Goal: Communication & Community: Answer question/provide support

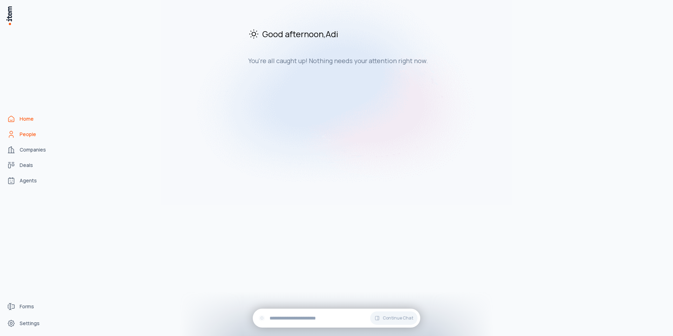
click at [33, 133] on span "People" at bounding box center [28, 134] width 16 height 7
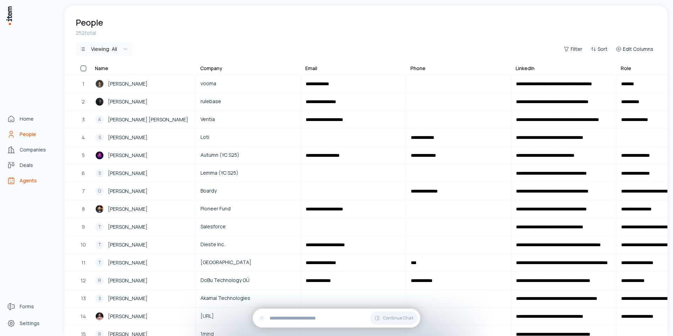
click at [12, 181] on icon "Agents" at bounding box center [11, 180] width 8 height 8
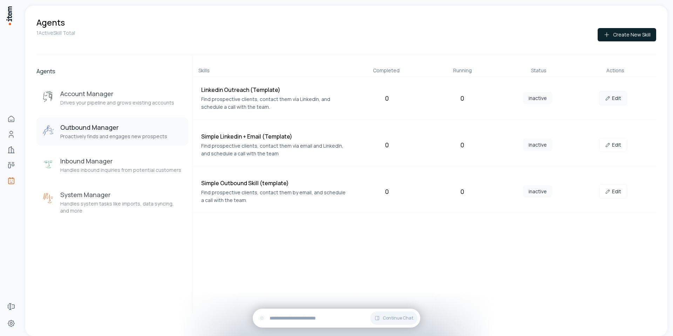
click at [619, 101] on link "Edit" at bounding box center [613, 98] width 28 height 14
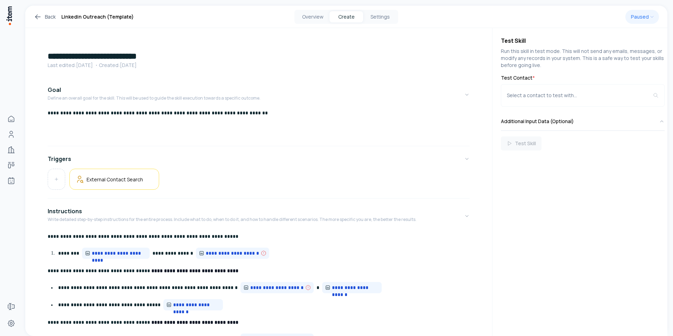
click at [47, 19] on link "Back" at bounding box center [45, 17] width 22 height 8
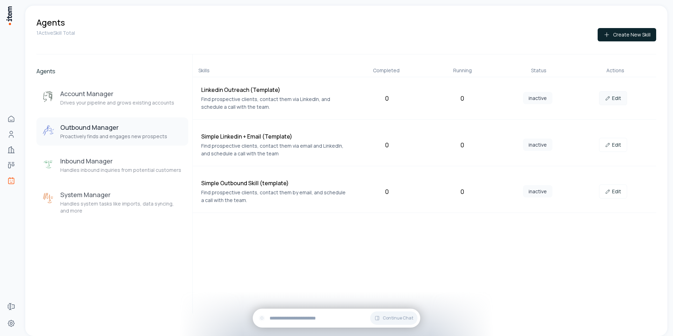
click at [620, 96] on link "Edit" at bounding box center [613, 98] width 28 height 14
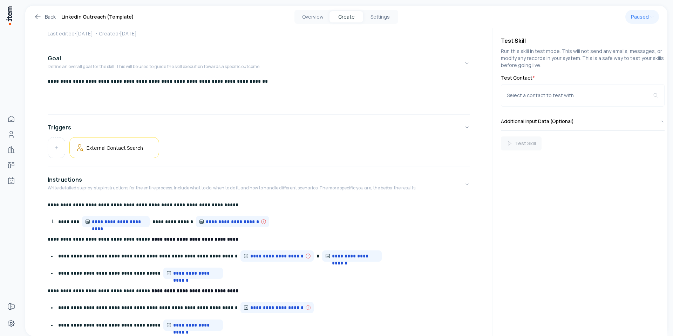
scroll to position [13, 0]
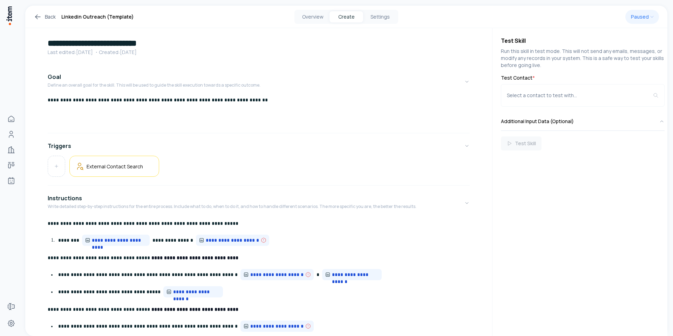
click at [49, 18] on link "Back" at bounding box center [45, 17] width 22 height 8
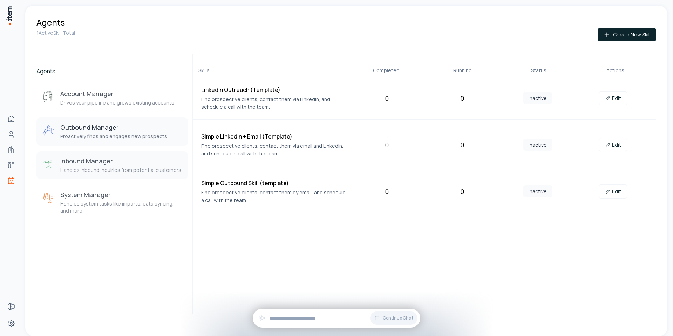
click at [103, 161] on h3 "Inbound Manager" at bounding box center [120, 161] width 121 height 8
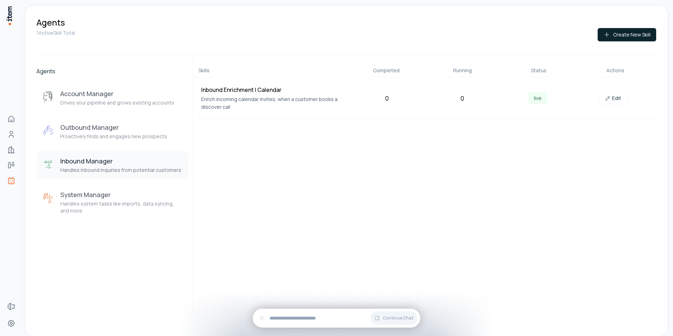
click at [272, 101] on p "Enrich incoming calendar invites, when a customer books a discover call" at bounding box center [273, 102] width 145 height 15
click at [618, 102] on link "Edit" at bounding box center [613, 98] width 28 height 14
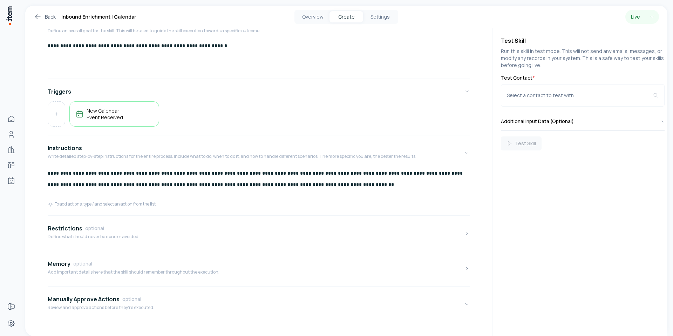
scroll to position [78, 0]
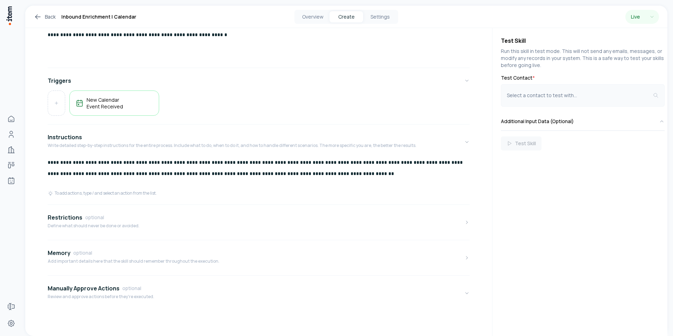
click at [560, 92] on div "Select a contact to test with..." at bounding box center [580, 95] width 146 height 7
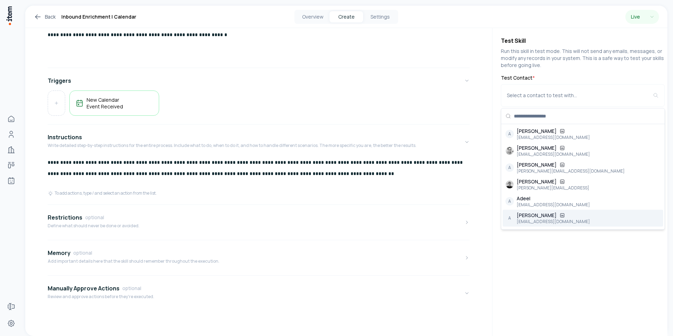
click at [556, 218] on div "A Adi Singh adi@agentmail.cc" at bounding box center [583, 218] width 161 height 17
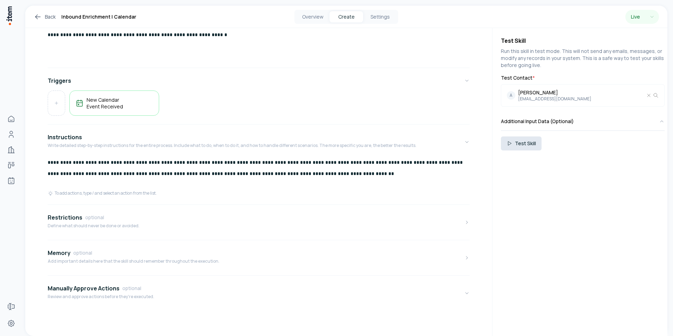
click at [532, 147] on button "Test Skill" at bounding box center [521, 143] width 41 height 14
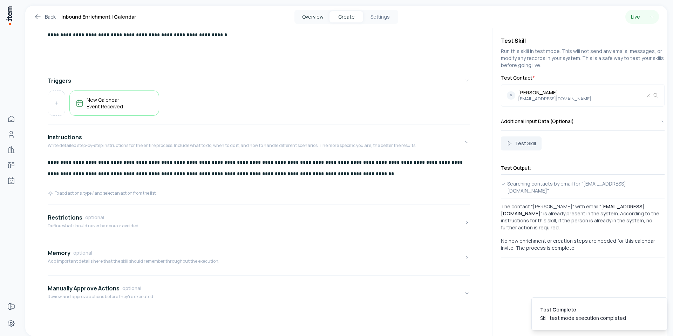
click at [310, 15] on button "Overview" at bounding box center [313, 16] width 34 height 11
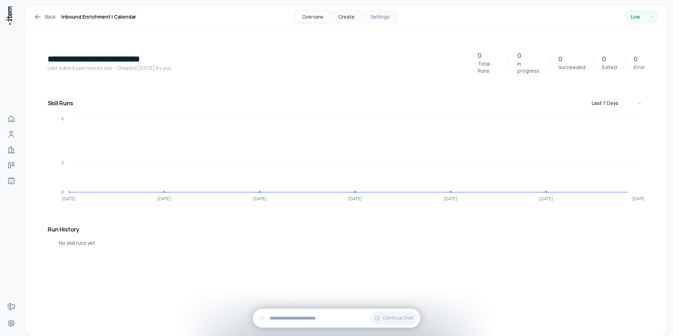
click at [345, 14] on button "Create" at bounding box center [347, 16] width 34 height 11
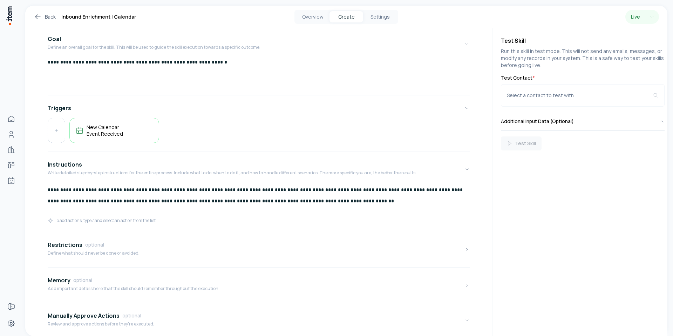
scroll to position [78, 0]
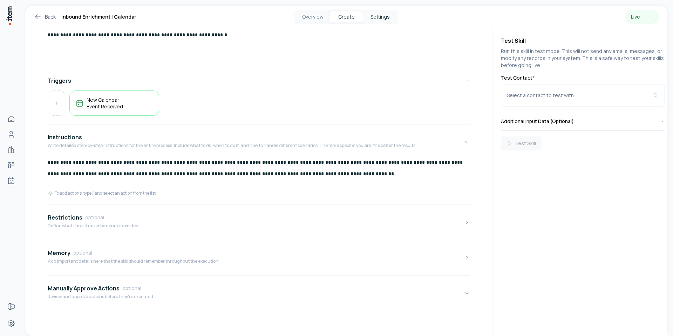
click at [380, 13] on button "Settings" at bounding box center [380, 16] width 34 height 11
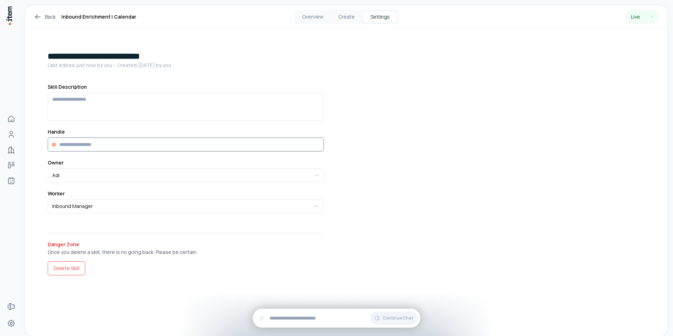
click at [111, 144] on input at bounding box center [186, 144] width 276 height 14
click at [385, 93] on div "**********" at bounding box center [346, 182] width 642 height 308
click at [345, 18] on button "Create" at bounding box center [347, 16] width 34 height 11
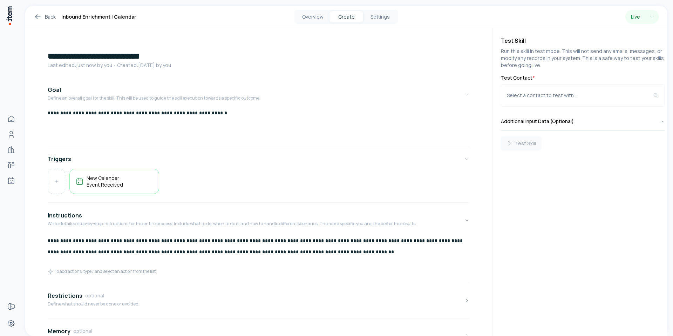
click at [43, 12] on div "Back Inbound Enrichment | Calendar Overview Create Settings Live" at bounding box center [346, 17] width 642 height 22
click at [43, 14] on link "Back" at bounding box center [45, 17] width 22 height 8
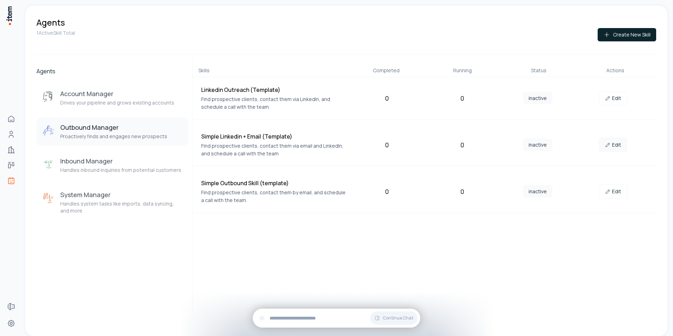
click at [619, 146] on link "Edit" at bounding box center [613, 145] width 28 height 14
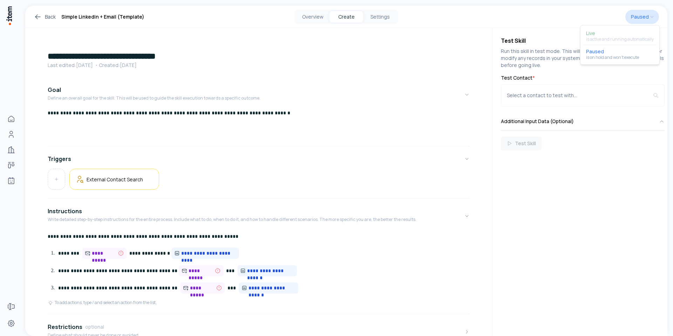
click at [639, 18] on html "**********" at bounding box center [336, 168] width 673 height 336
click at [619, 36] on div "Live is active and running automatically Paused is on hold and won't execute" at bounding box center [620, 45] width 79 height 39
click at [582, 39] on div "Live is active and running automatically Paused is on hold and won't execute" at bounding box center [620, 45] width 79 height 39
click at [345, 158] on html "**********" at bounding box center [336, 168] width 673 height 336
click at [43, 19] on link "Back" at bounding box center [45, 17] width 22 height 8
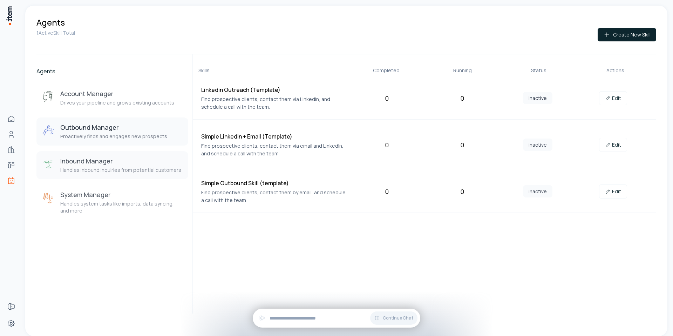
click at [123, 159] on h3 "Inbound Manager" at bounding box center [120, 161] width 121 height 8
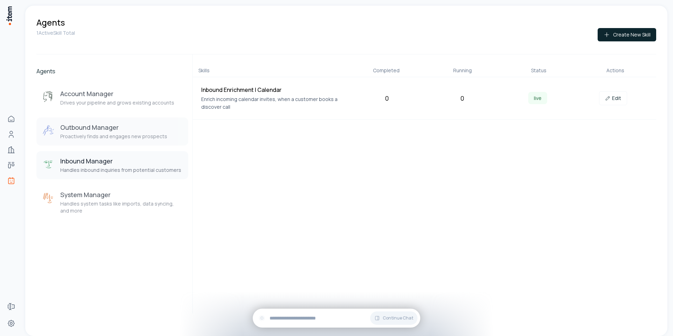
click at [86, 126] on h3 "Outbound Manager" at bounding box center [113, 127] width 107 height 8
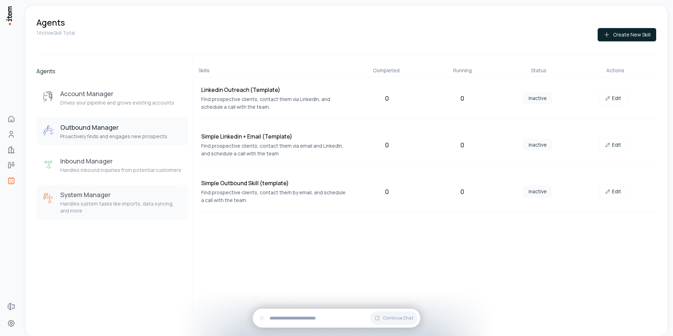
click at [164, 201] on p "Handles system tasks like imports, data syncing, and more" at bounding box center [121, 207] width 122 height 14
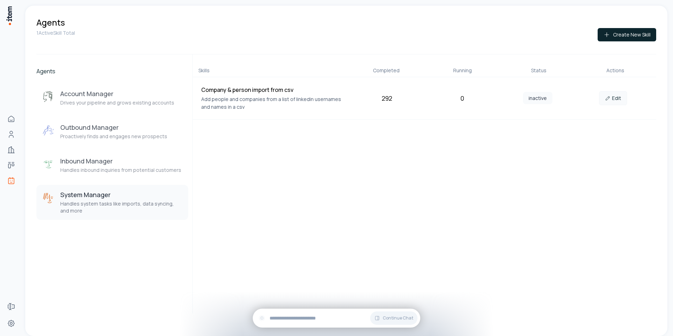
click at [607, 96] on icon at bounding box center [608, 98] width 6 height 6
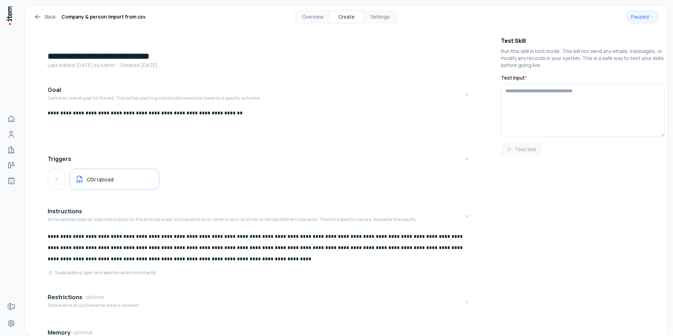
click at [38, 15] on icon at bounding box center [38, 17] width 8 height 8
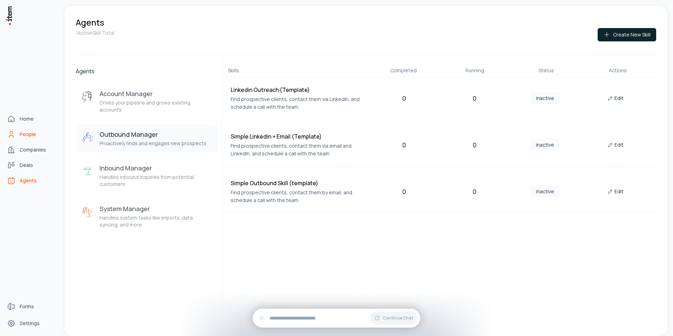
click at [9, 135] on icon "People" at bounding box center [11, 134] width 8 height 8
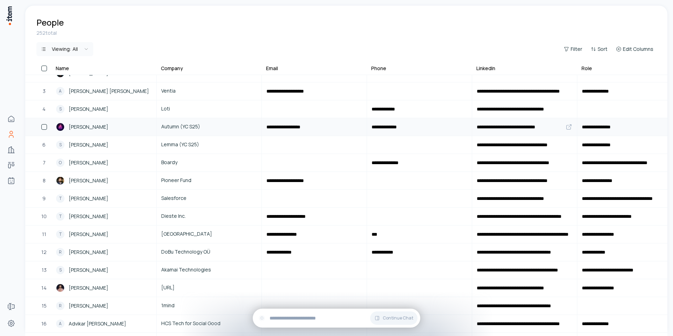
scroll to position [31, 0]
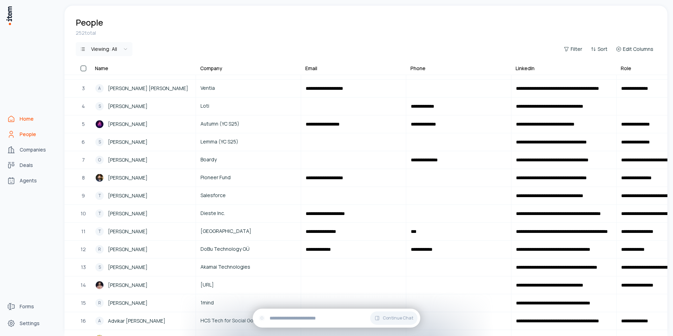
click at [19, 118] on link "Home" at bounding box center [30, 119] width 53 height 14
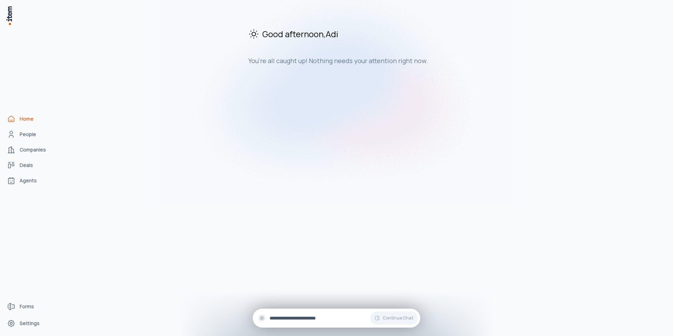
click at [324, 317] on input "text" at bounding box center [342, 318] width 145 height 8
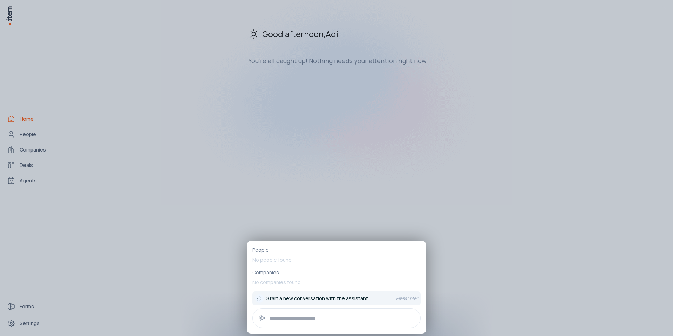
click at [324, 294] on div "Start a new conversation with the assistant" at bounding box center [322, 298] width 135 height 8
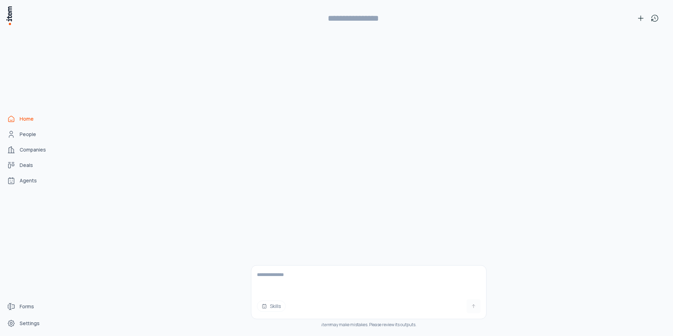
click at [309, 277] on textarea at bounding box center [368, 279] width 235 height 28
type textarea "**********"
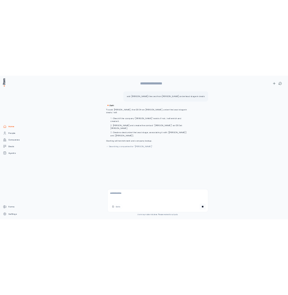
scroll to position [6, 0]
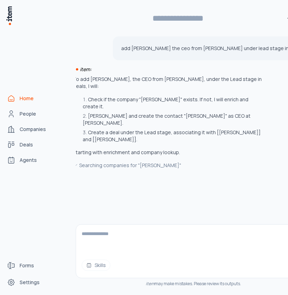
type input "**********"
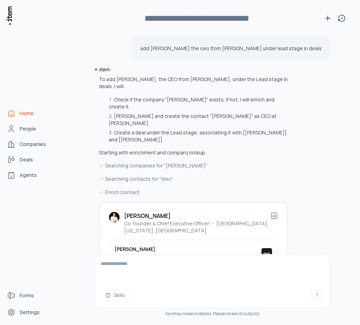
scroll to position [33, 0]
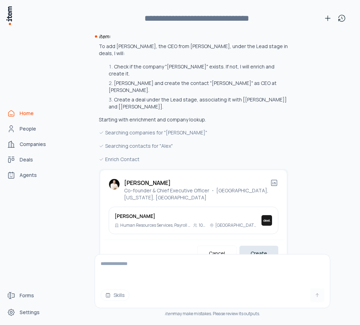
click at [264, 245] on button "Create" at bounding box center [259, 252] width 39 height 15
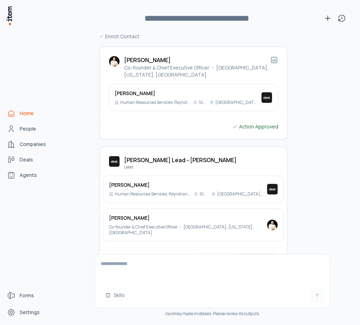
scroll to position [157, 0]
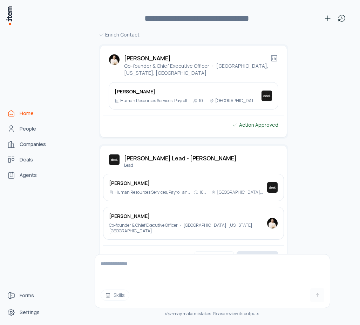
click at [260, 251] on button "Approve" at bounding box center [258, 258] width 42 height 15
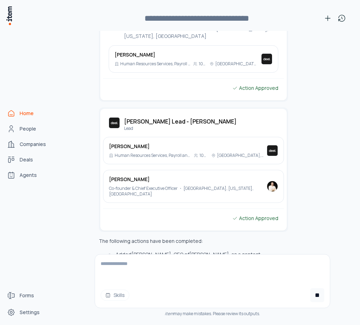
scroll to position [205, 0]
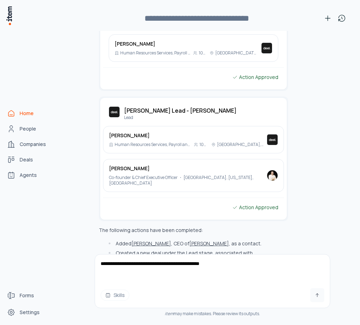
click at [201, 265] on textarea "**********" at bounding box center [212, 268] width 235 height 28
type textarea "**********"
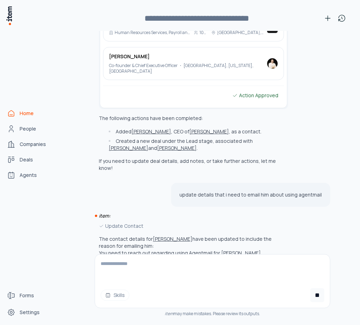
scroll to position [317, 0]
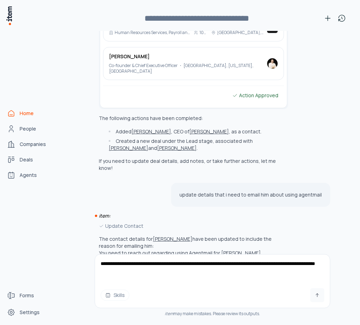
type textarea "**********"
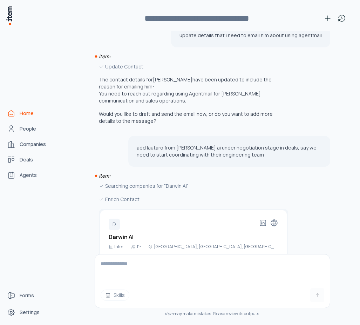
scroll to position [479, 0]
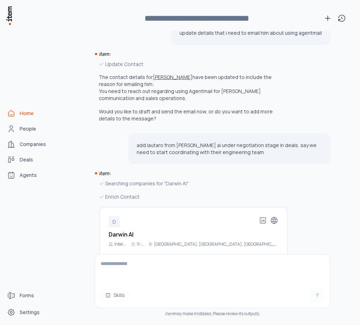
click at [263, 258] on button "Create" at bounding box center [259, 265] width 39 height 15
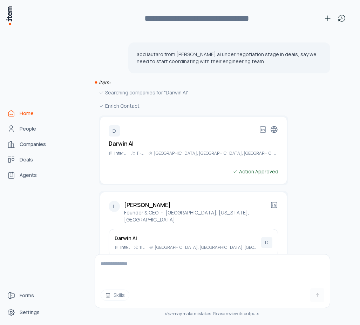
scroll to position [572, 0]
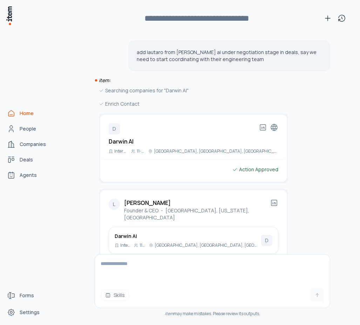
click at [263, 265] on button "Create" at bounding box center [259, 272] width 39 height 15
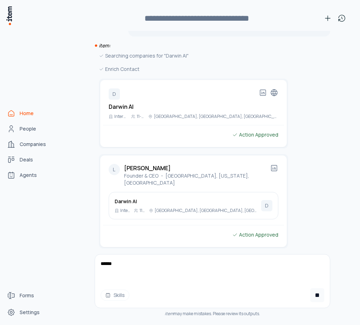
scroll to position [627, 0]
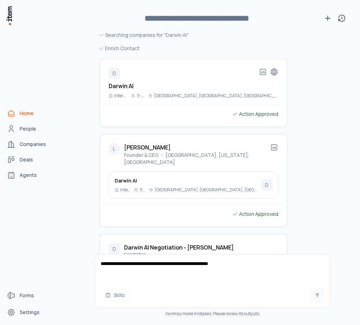
type textarea "**********"
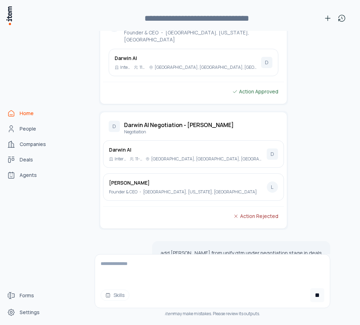
scroll to position [752, 0]
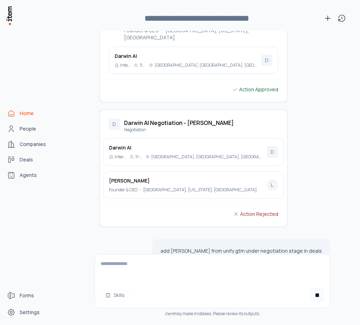
click at [267, 210] on div "Action Rejected" at bounding box center [255, 214] width 45 height 8
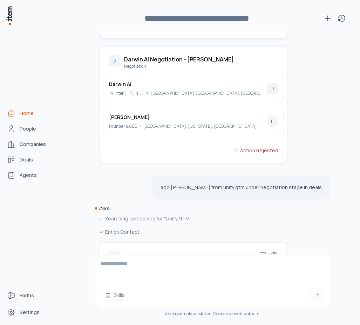
scroll to position [843, 0]
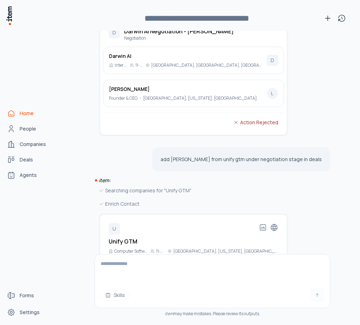
click at [264, 265] on button "Create" at bounding box center [259, 272] width 39 height 15
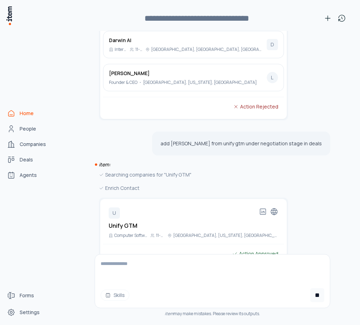
scroll to position [859, 0]
click at [263, 207] on icon at bounding box center [263, 211] width 8 height 8
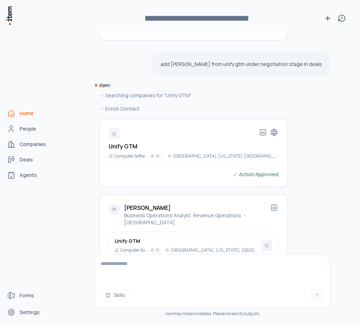
scroll to position [943, 0]
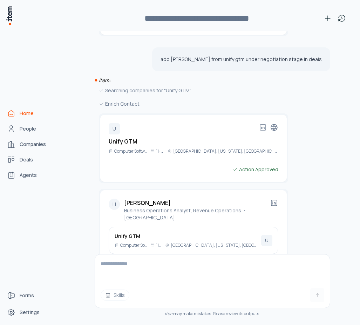
click at [264, 265] on button "Create" at bounding box center [259, 272] width 39 height 15
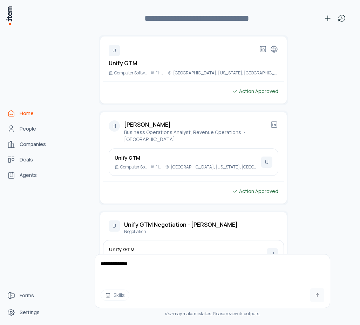
scroll to position [1068, 0]
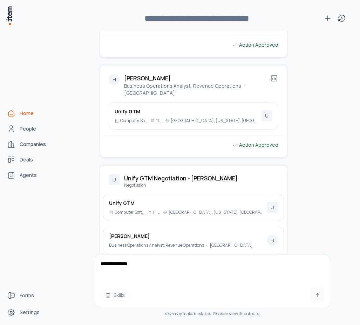
click at [256, 265] on button "Approve" at bounding box center [258, 272] width 42 height 15
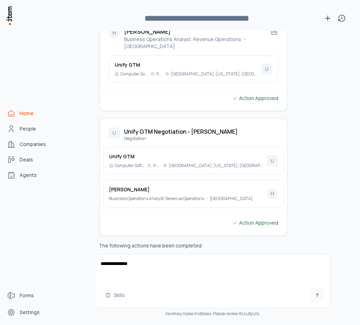
scroll to position [1125, 0]
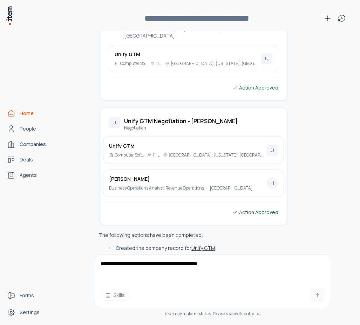
click at [194, 264] on textarea "**********" at bounding box center [212, 268] width 235 height 28
type textarea "**********"
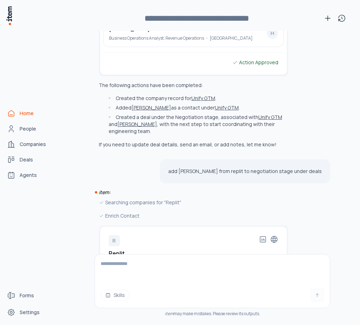
scroll to position [1279, 0]
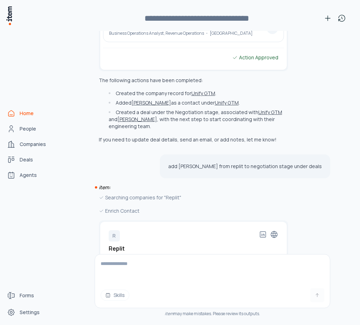
click at [258, 272] on button "Create" at bounding box center [259, 279] width 39 height 15
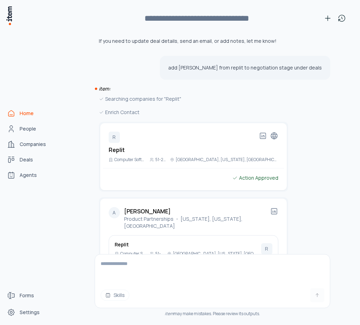
scroll to position [1379, 0]
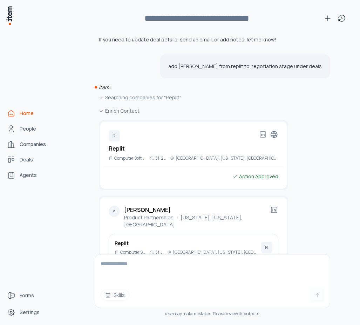
click at [260, 272] on button "Create" at bounding box center [259, 279] width 39 height 15
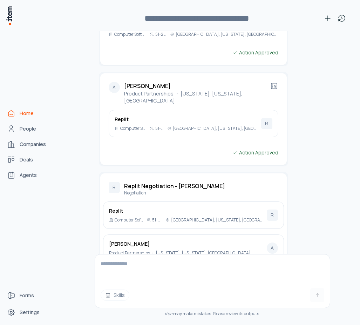
scroll to position [1504, 0]
click at [260, 272] on button "Approve" at bounding box center [258, 279] width 42 height 15
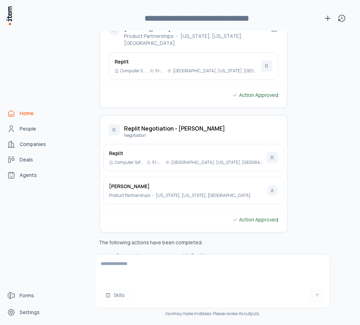
scroll to position [1561, 0]
type textarea "*"
type textarea "**********"
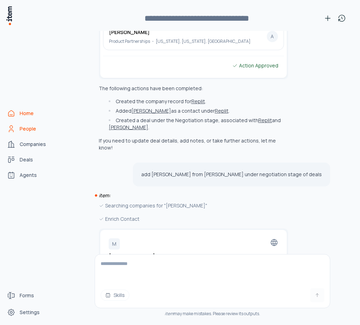
scroll to position [1716, 0]
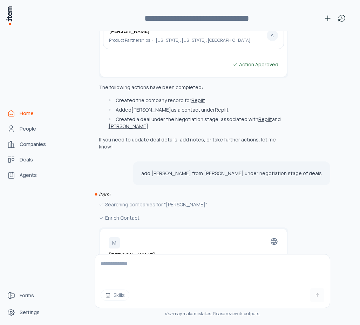
click at [255, 280] on button "Create" at bounding box center [259, 287] width 39 height 15
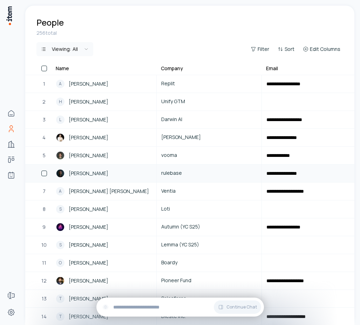
click at [80, 165] on link "[PERSON_NAME]" at bounding box center [104, 173] width 104 height 17
click at [99, 156] on div "[PERSON_NAME]" at bounding box center [104, 155] width 96 height 8
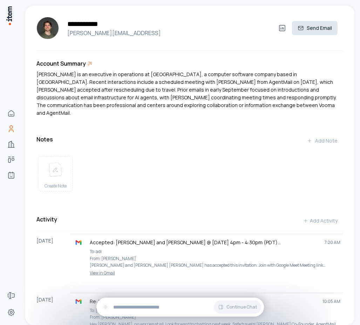
click at [315, 27] on button "Send Email" at bounding box center [315, 28] width 46 height 14
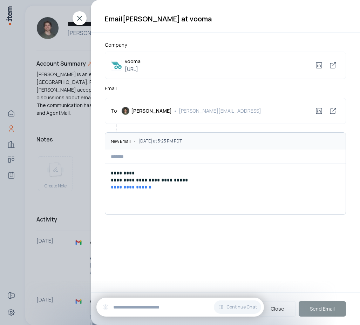
click at [173, 158] on input at bounding box center [225, 156] width 241 height 14
click at [150, 157] on input "*********" at bounding box center [225, 156] width 241 height 14
type input "**********"
click at [78, 18] on icon at bounding box center [79, 18] width 8 height 8
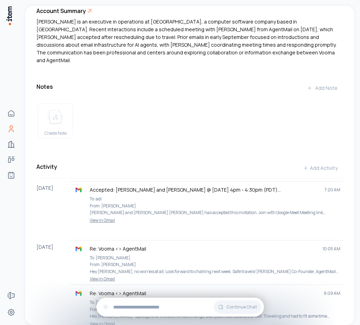
scroll to position [63, 0]
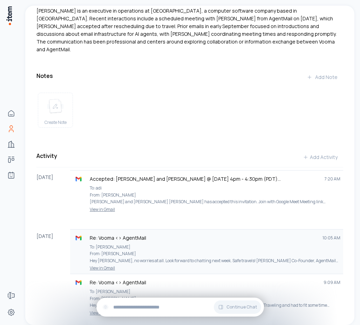
click at [190, 234] on p "Re: Vooma <> AgentMail" at bounding box center [203, 237] width 227 height 7
click at [143, 248] on p "To: Mike Carter From: Adi Singh Hey Mike, no worries at all. Look forward to ch…" at bounding box center [215, 253] width 251 height 21
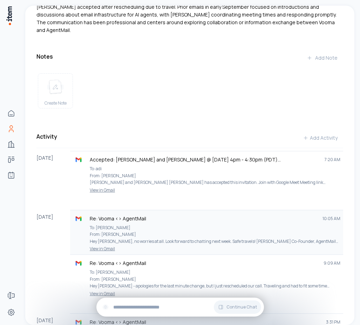
scroll to position [83, 0]
click at [101, 245] on link "View in Gmail" at bounding box center [207, 248] width 268 height 6
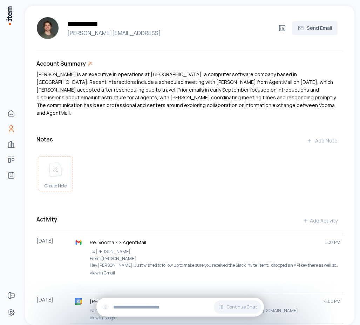
click at [61, 170] on div "Create Note" at bounding box center [55, 175] width 34 height 38
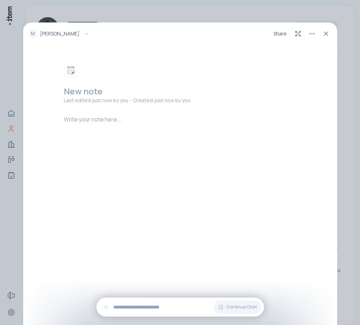
click at [122, 124] on div at bounding box center [182, 140] width 236 height 51
click at [204, 2] on div "**********" at bounding box center [180, 162] width 360 height 325
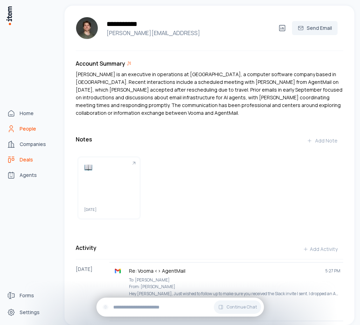
click at [15, 161] on link "Deals" at bounding box center [30, 160] width 53 height 14
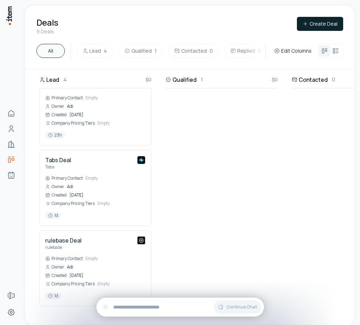
scroll to position [128, 0]
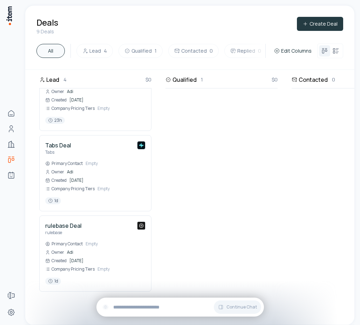
click at [307, 23] on icon "button" at bounding box center [306, 24] width 6 height 6
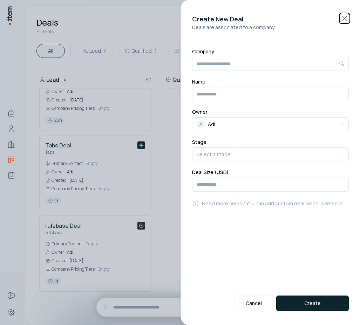
click at [343, 16] on icon "button" at bounding box center [345, 18] width 8 height 8
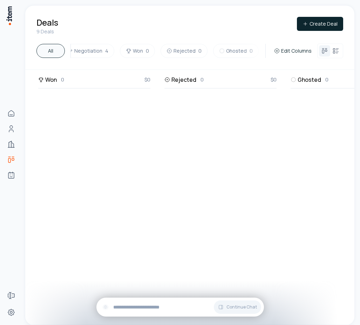
scroll to position [0, 754]
click at [298, 52] on span "Edit Columns" at bounding box center [296, 50] width 31 height 7
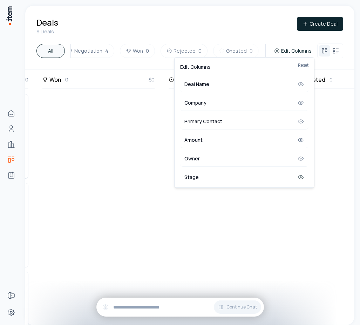
click at [304, 177] on icon at bounding box center [300, 177] width 7 height 7
click at [223, 181] on div "Stage" at bounding box center [244, 178] width 128 height 16
click at [299, 178] on icon at bounding box center [300, 177] width 7 height 7
click at [242, 198] on html "Home People Companies Deals Agents Forms Settings Deals 9 Deals Create Deal All…" at bounding box center [180, 162] width 360 height 325
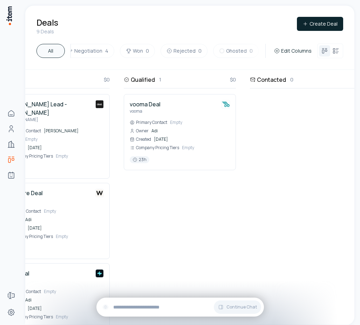
scroll to position [0, 0]
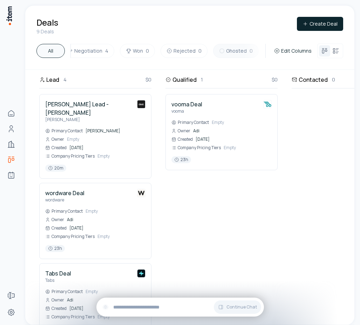
click at [226, 54] on button "Ghosted 0" at bounding box center [236, 51] width 46 height 14
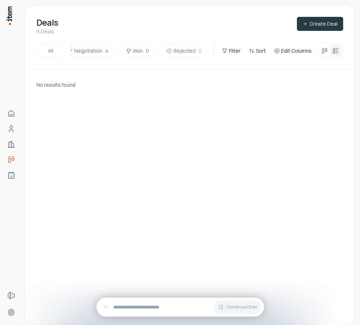
click at [321, 26] on button "Create Deal" at bounding box center [320, 24] width 46 height 14
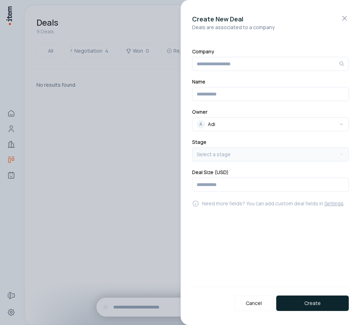
click at [224, 153] on body "**********" at bounding box center [180, 162] width 360 height 325
click at [257, 134] on body "**********" at bounding box center [180, 162] width 360 height 325
click at [345, 16] on icon "button" at bounding box center [345, 18] width 8 height 8
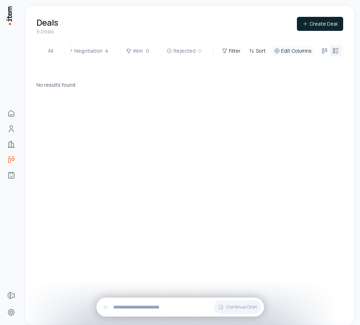
click at [297, 54] on span "Edit Columns" at bounding box center [296, 50] width 31 height 7
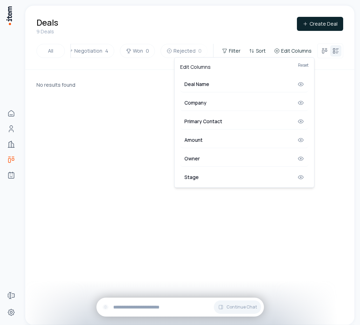
click at [124, 121] on html "Home People Companies Deals Agents Forms Settings Deals 9 Deals Create Deal All…" at bounding box center [180, 162] width 360 height 325
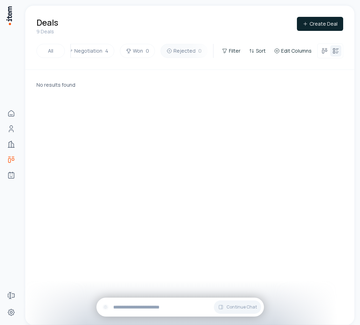
scroll to position [0, 314]
click at [323, 25] on button "Create Deal" at bounding box center [320, 24] width 46 height 14
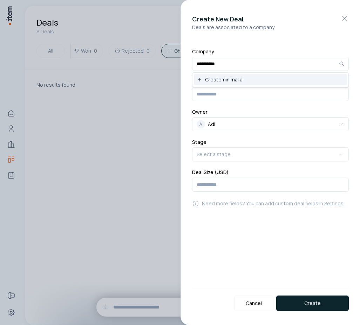
click at [253, 81] on div "Create minimal ai" at bounding box center [270, 79] width 153 height 11
type input "**********"
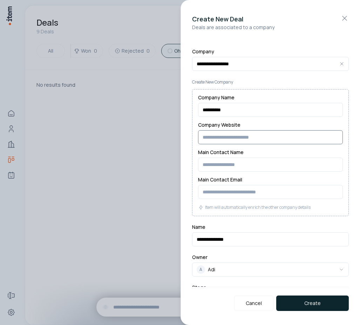
click at [229, 137] on input "Company Website" at bounding box center [270, 137] width 145 height 14
drag, startPoint x: 344, startPoint y: 18, endPoint x: 277, endPoint y: 21, distance: 66.4
click at [277, 21] on div "**********" at bounding box center [271, 162] width 180 height 325
click at [231, 138] on input "Company Website" at bounding box center [270, 137] width 145 height 14
type input "**********"
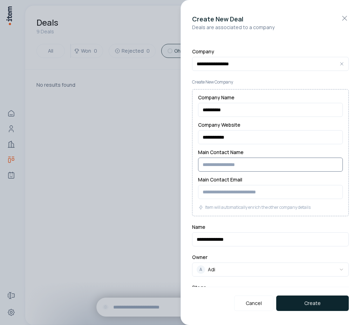
click at [230, 164] on input "Main Contact Name" at bounding box center [270, 164] width 145 height 14
type input "********"
click at [244, 192] on input "Main Contact Email" at bounding box center [270, 192] width 145 height 14
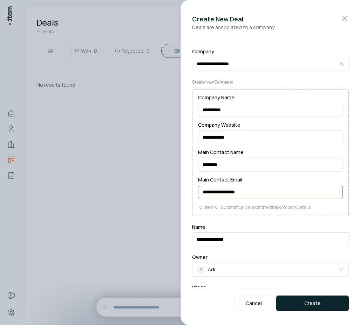
scroll to position [62, 0]
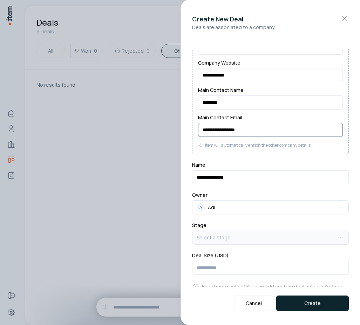
type input "**********"
click at [237, 238] on body "**********" at bounding box center [180, 162] width 360 height 325
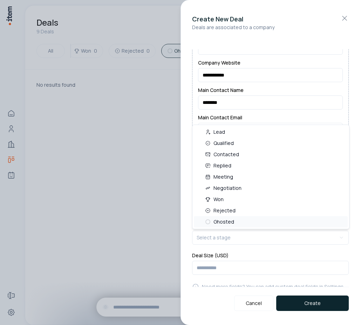
select select "***"
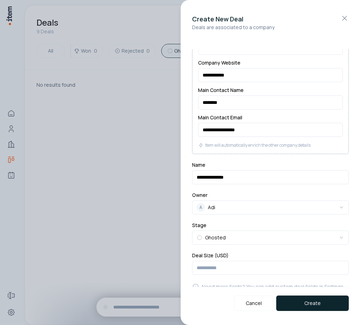
scroll to position [74, 0]
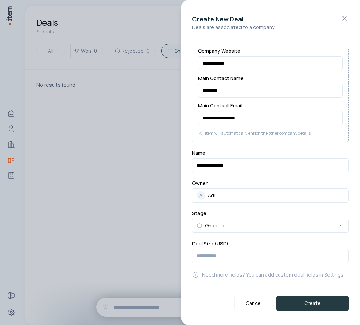
click at [315, 303] on button "Create" at bounding box center [312, 302] width 73 height 15
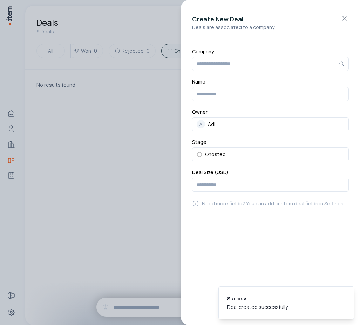
scroll to position [0, 0]
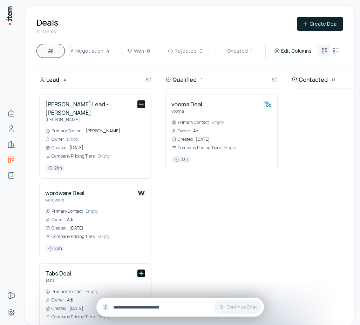
click at [144, 309] on input "text" at bounding box center [185, 307] width 145 height 8
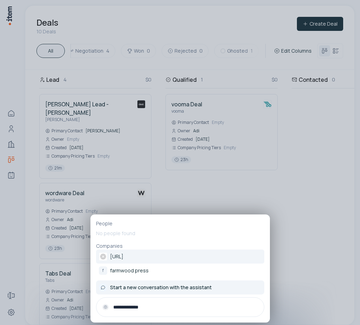
type input "**********"
click at [190, 289] on span "Start a new conversation with the assistant" at bounding box center [161, 287] width 102 height 7
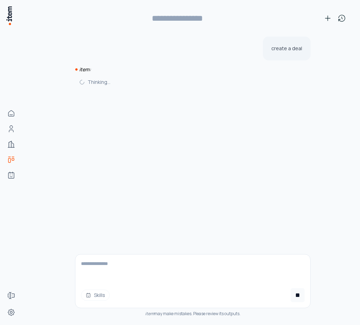
click at [162, 268] on textarea at bounding box center [192, 268] width 235 height 28
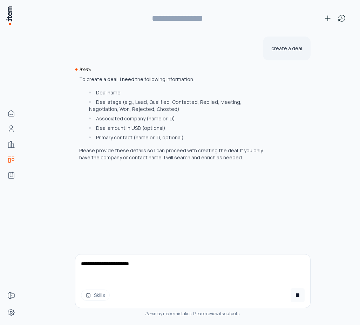
type textarea "**********"
type input "**********"
type textarea "**********"
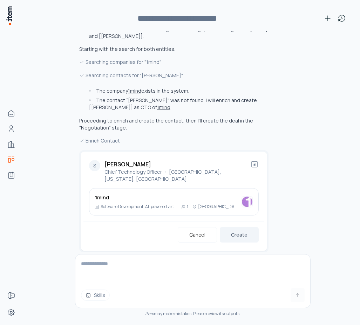
scroll to position [227, 0]
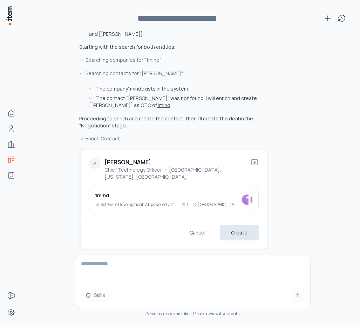
click at [243, 225] on button "Create" at bounding box center [239, 232] width 39 height 15
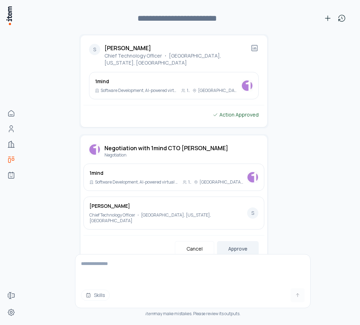
scroll to position [352, 0]
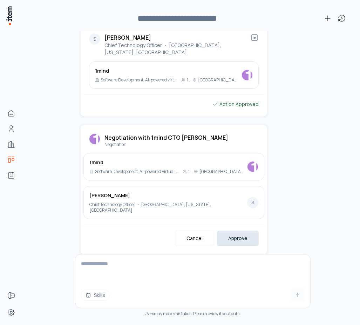
click at [240, 230] on button "Approve" at bounding box center [238, 237] width 42 height 15
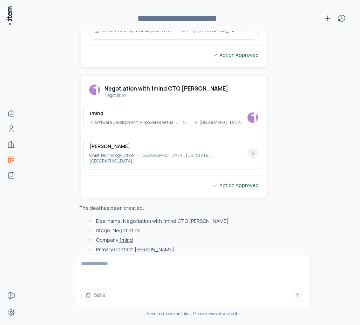
scroll to position [411, 0]
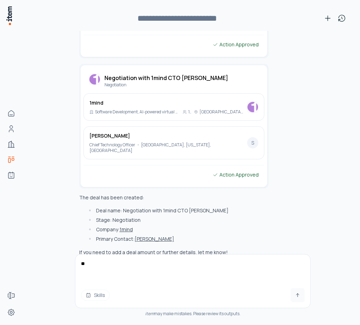
type textarea "*"
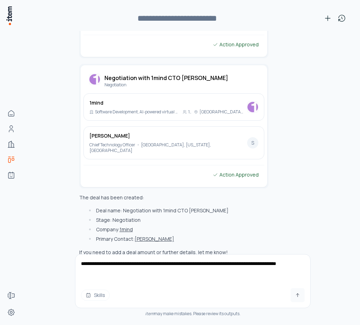
type textarea "**********"
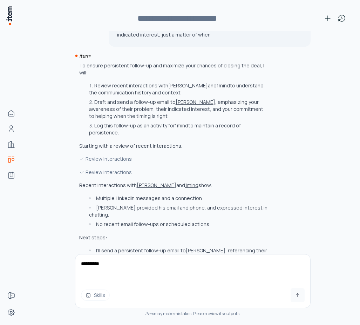
scroll to position [664, 0]
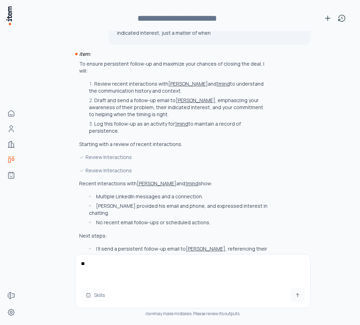
type textarea "*"
type textarea "**"
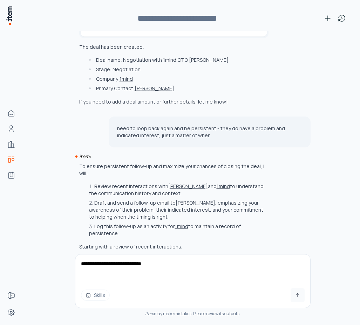
scroll to position [561, 0]
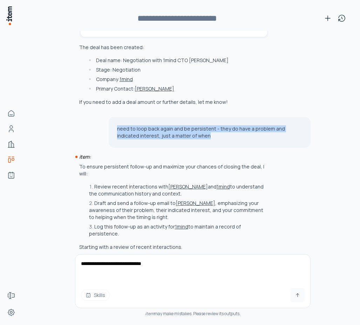
drag, startPoint x: 117, startPoint y: 115, endPoint x: 218, endPoint y: 131, distance: 102.6
click at [218, 131] on div "need to loop back again and be persistent - they do have a problem and indicate…" at bounding box center [210, 132] width 202 height 31
copy p "need to loop back again and be persistent - they do have a problem and indicate…"
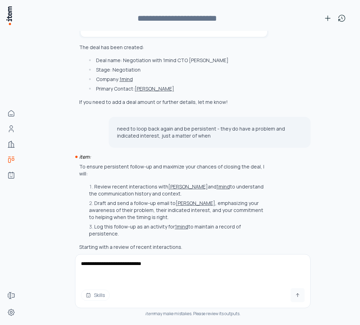
click at [186, 260] on textarea "**********" at bounding box center [192, 268] width 235 height 28
click at [181, 266] on textarea "**********" at bounding box center [192, 268] width 235 height 28
paste textarea "**********"
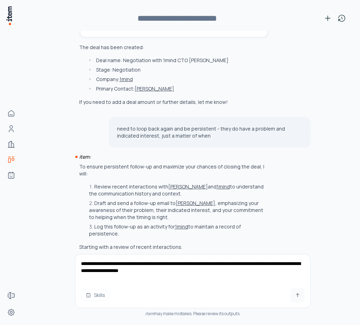
type textarea "**********"
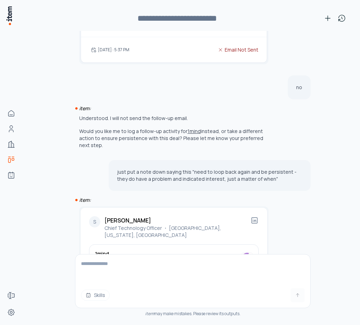
scroll to position [1109, 0]
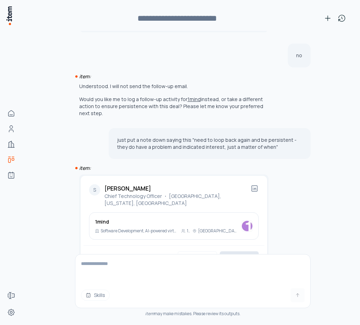
click at [231, 251] on button "Create" at bounding box center [239, 258] width 39 height 15
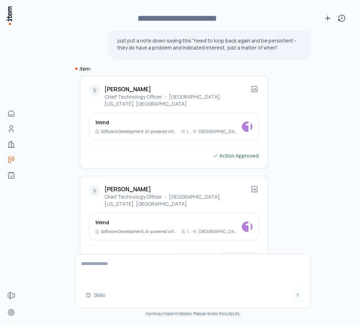
scroll to position [1209, 0]
click at [241, 251] on button "Create" at bounding box center [239, 258] width 39 height 15
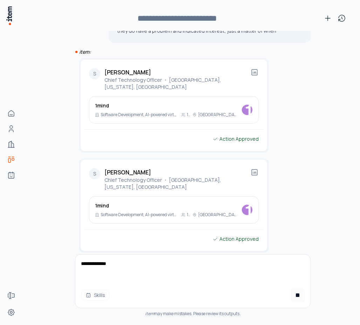
scroll to position [1239, 0]
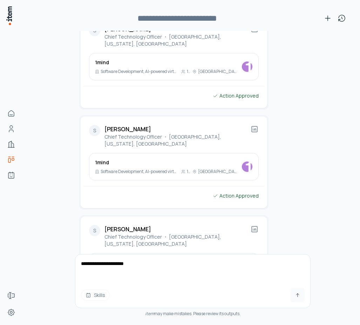
type textarea "**********"
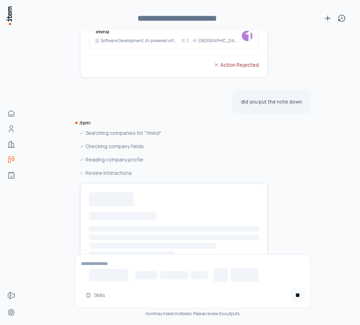
scroll to position [1504, 0]
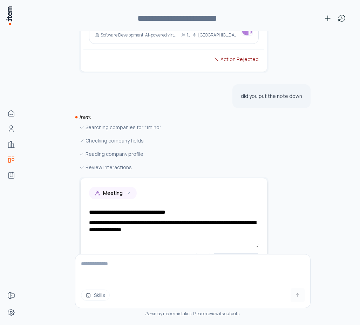
click at [230, 253] on button "Save" at bounding box center [236, 260] width 45 height 14
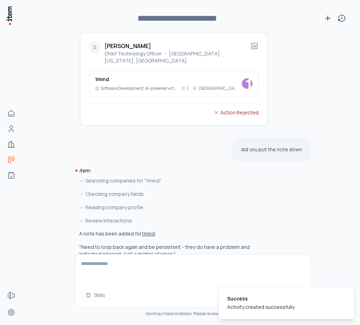
scroll to position [1452, 0]
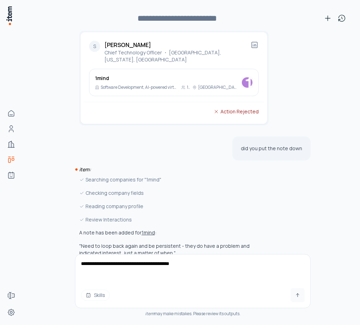
click at [123, 265] on textarea "**********" at bounding box center [192, 268] width 235 height 28
type textarea "**********"
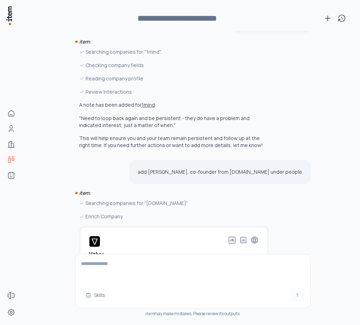
scroll to position [1607, 0]
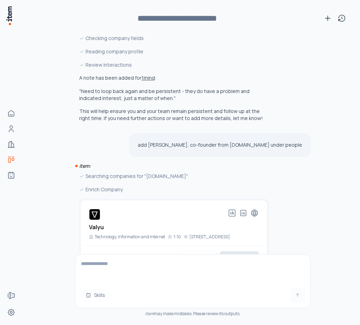
click at [239, 251] on button "Create" at bounding box center [239, 258] width 39 height 15
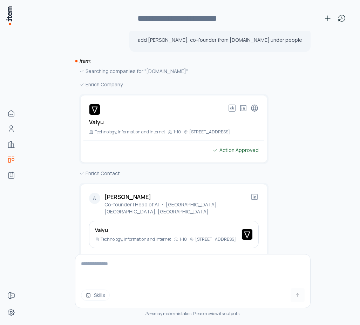
scroll to position [1713, 0]
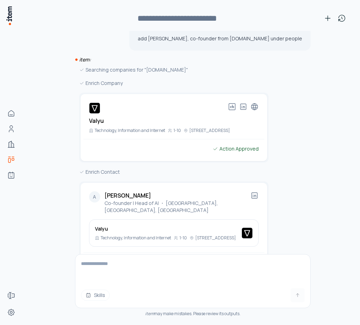
click at [150, 191] on h2 "[PERSON_NAME]" at bounding box center [178, 195] width 146 height 8
click at [116, 191] on h2 "[PERSON_NAME]" at bounding box center [178, 195] width 146 height 8
click at [115, 263] on textarea at bounding box center [192, 268] width 235 height 28
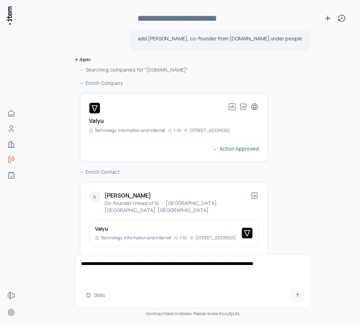
type textarea "**********"
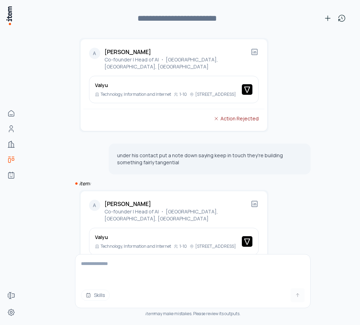
scroll to position [1858, 0]
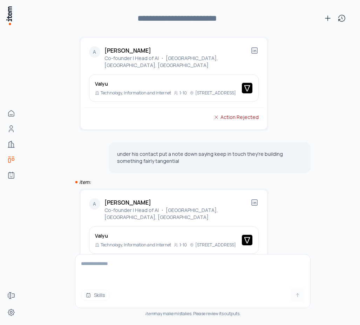
click at [231, 265] on button "Create" at bounding box center [239, 272] width 39 height 15
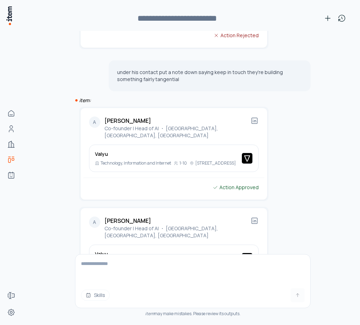
scroll to position [1951, 0]
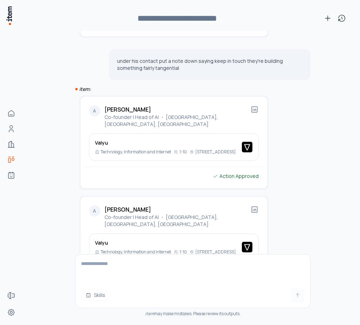
click at [190, 264] on textarea at bounding box center [192, 268] width 235 height 28
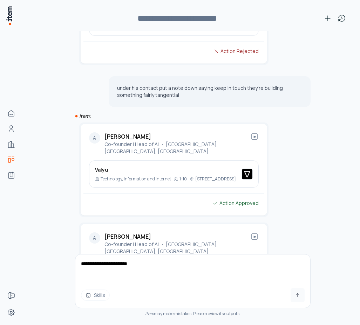
scroll to position [1924, 0]
type textarea "**********"
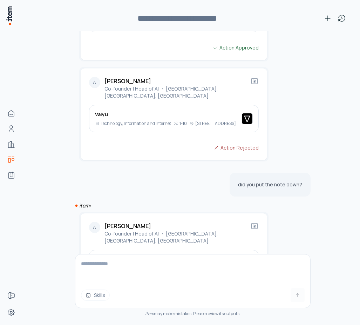
scroll to position [2088, 0]
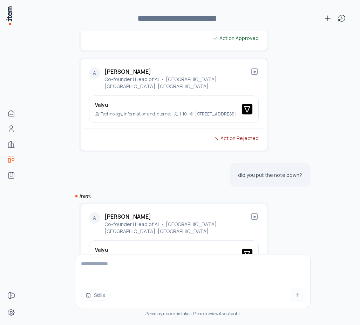
click at [237, 279] on button "Create" at bounding box center [239, 286] width 39 height 15
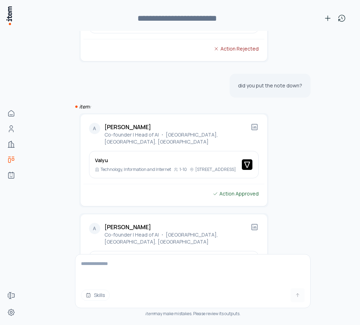
scroll to position [2181, 0]
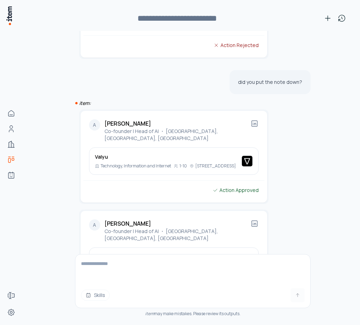
click at [94, 219] on div "A" at bounding box center [94, 224] width 11 height 11
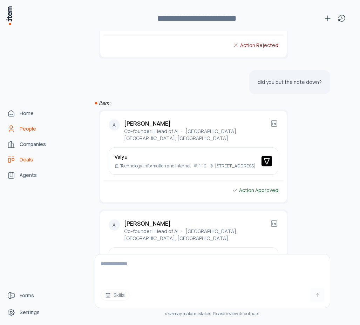
click at [17, 129] on link "People" at bounding box center [30, 129] width 53 height 14
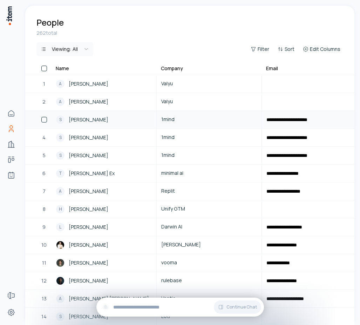
click at [39, 120] on div "3" at bounding box center [43, 119] width 15 height 17
click at [45, 121] on button "button" at bounding box center [44, 120] width 6 height 6
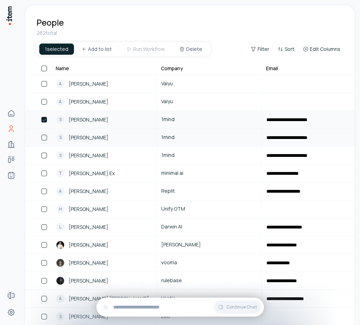
click at [43, 136] on button "button" at bounding box center [44, 138] width 6 height 6
click at [181, 45] on button "Delete" at bounding box center [192, 48] width 34 height 11
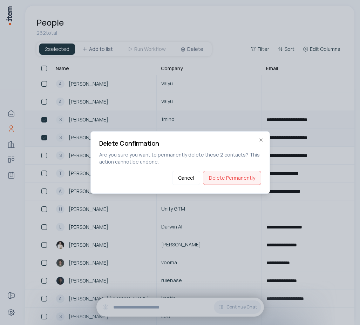
click at [222, 177] on button "Delete Permanently" at bounding box center [232, 178] width 58 height 14
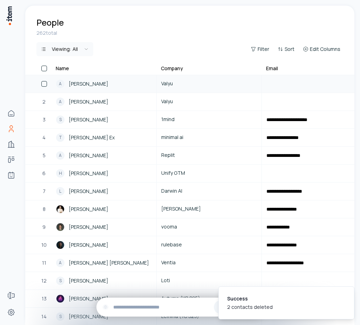
click at [42, 82] on button "button" at bounding box center [44, 84] width 6 height 6
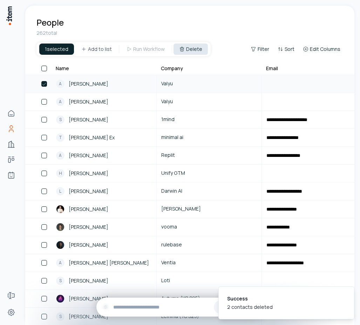
click at [183, 52] on button "Delete" at bounding box center [191, 48] width 34 height 11
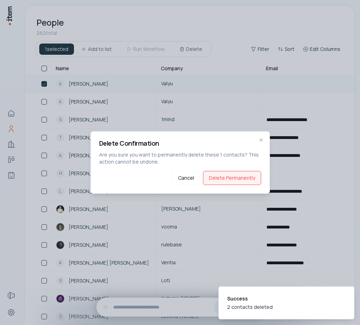
click at [217, 183] on button "Delete Permanently" at bounding box center [232, 178] width 58 height 14
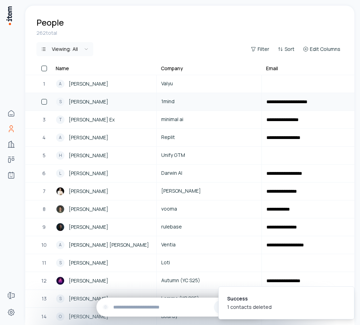
click at [92, 104] on span "[PERSON_NAME]" at bounding box center [89, 102] width 40 height 8
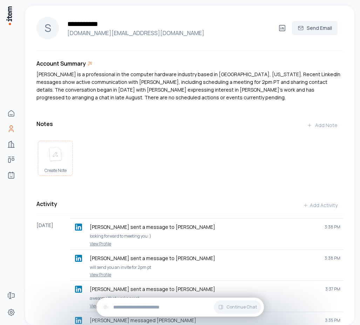
click at [61, 150] on img at bounding box center [55, 154] width 17 height 15
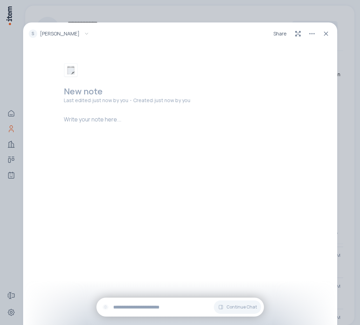
click at [87, 91] on h2 at bounding box center [182, 91] width 236 height 11
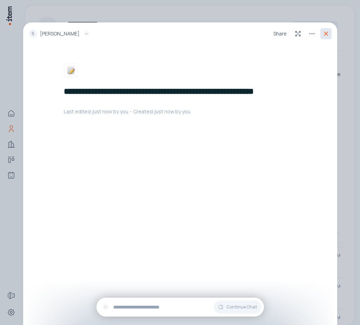
click at [324, 36] on icon at bounding box center [326, 33] width 7 height 7
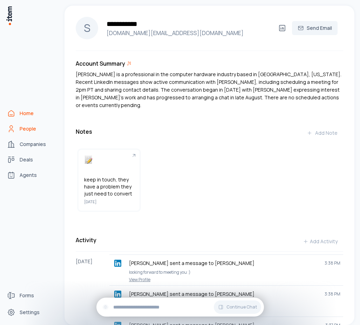
click at [20, 115] on span "Home" at bounding box center [27, 113] width 14 height 7
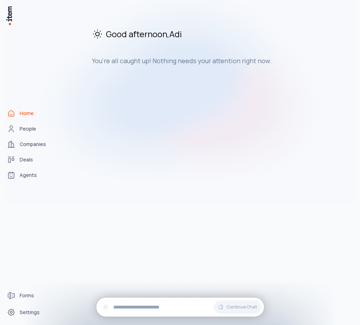
click at [24, 131] on img at bounding box center [180, 91] width 351 height 227
click at [26, 128] on img at bounding box center [180, 91] width 351 height 227
click at [29, 130] on img at bounding box center [180, 91] width 351 height 227
click at [26, 129] on img at bounding box center [180, 91] width 351 height 227
click at [22, 129] on img at bounding box center [180, 91] width 351 height 227
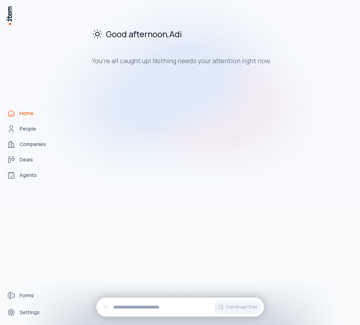
click at [13, 130] on img at bounding box center [180, 91] width 351 height 227
click at [8, 129] on img at bounding box center [180, 91] width 351 height 227
click at [32, 147] on img at bounding box center [180, 91] width 351 height 227
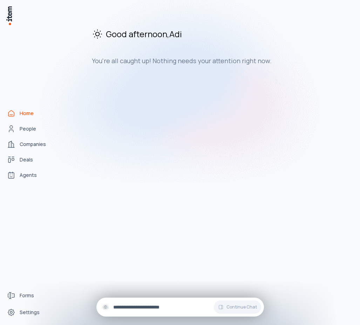
click at [141, 297] on div "Continue Chat" at bounding box center [180, 306] width 168 height 19
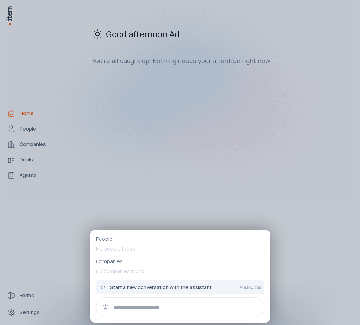
click at [138, 299] on div at bounding box center [180, 307] width 168 height 20
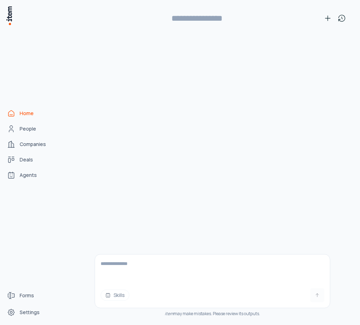
click at [149, 264] on textarea at bounding box center [212, 268] width 235 height 28
click at [28, 127] on span "People" at bounding box center [28, 128] width 16 height 7
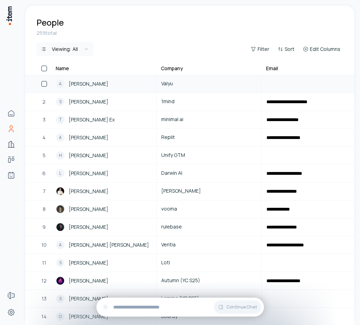
click at [89, 82] on span "[PERSON_NAME]" at bounding box center [89, 84] width 40 height 8
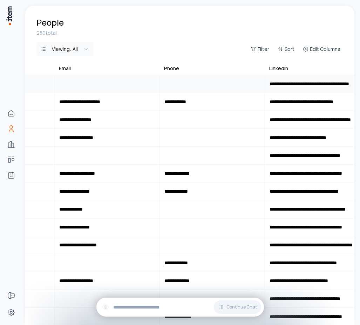
scroll to position [0, 210]
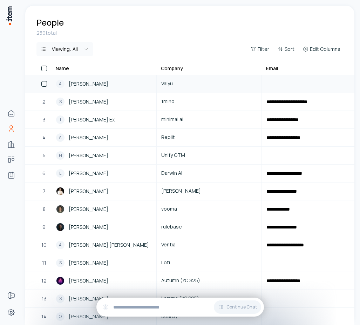
click at [87, 81] on span "[PERSON_NAME]" at bounding box center [89, 84] width 40 height 8
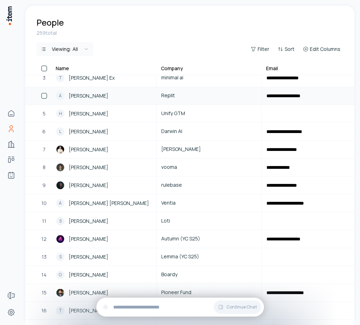
scroll to position [42, 0]
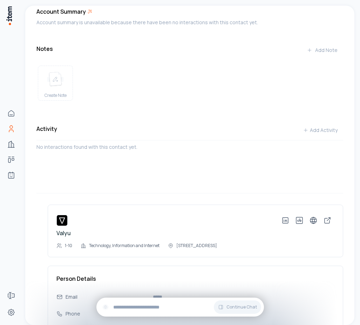
scroll to position [48, 0]
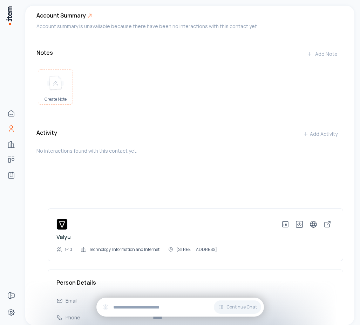
click at [66, 92] on div "Create Note" at bounding box center [55, 89] width 34 height 38
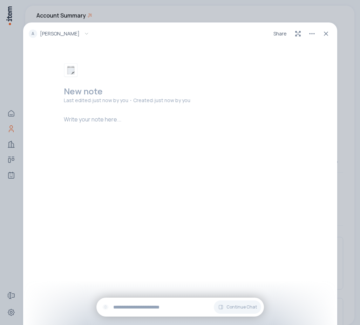
click at [109, 122] on p at bounding box center [182, 119] width 236 height 8
click at [325, 32] on icon at bounding box center [326, 33] width 7 height 7
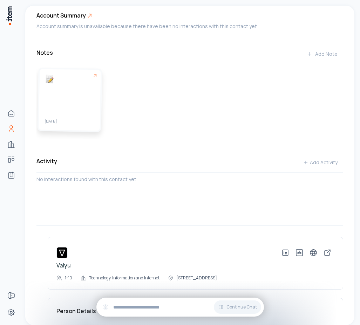
click at [75, 108] on div "[DATE]" at bounding box center [70, 100] width 62 height 62
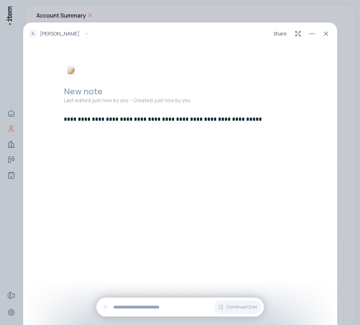
click at [87, 89] on h2 at bounding box center [182, 91] width 236 height 11
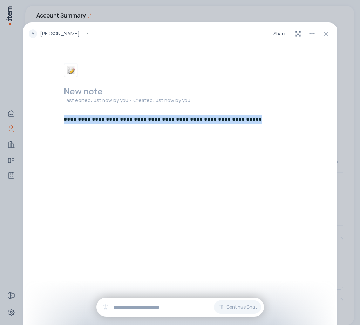
drag, startPoint x: 224, startPoint y: 121, endPoint x: 47, endPoint y: 121, distance: 176.8
click at [47, 121] on div "**********" at bounding box center [180, 195] width 314 height 280
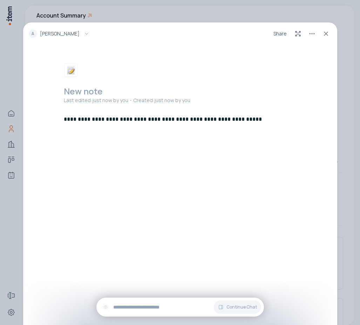
click at [81, 92] on h2 at bounding box center [182, 91] width 236 height 11
paste h2
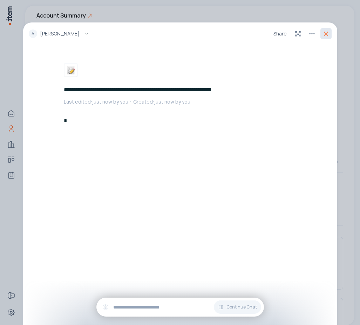
click at [325, 33] on icon at bounding box center [326, 33] width 7 height 7
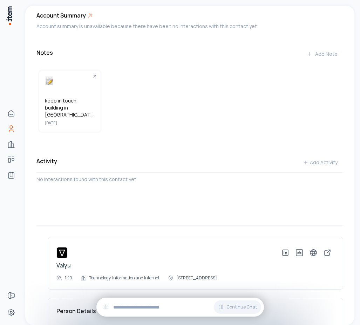
scroll to position [0, 0]
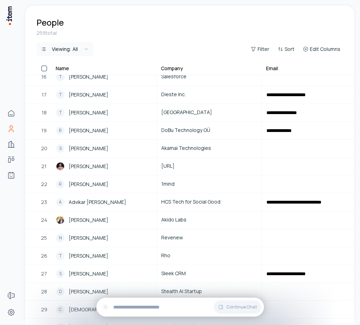
scroll to position [276, 0]
click at [84, 218] on span "[PERSON_NAME]" at bounding box center [89, 220] width 40 height 8
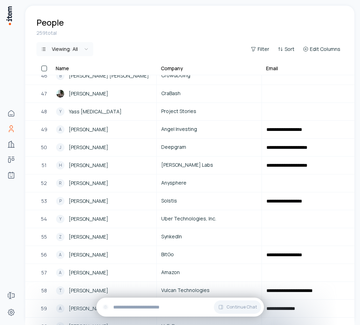
scroll to position [819, 0]
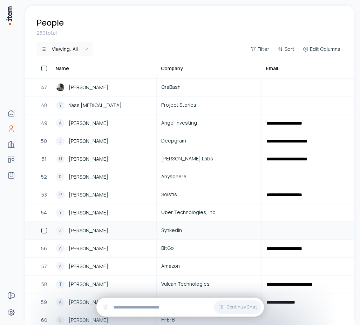
click at [43, 230] on button "button" at bounding box center [44, 231] width 6 height 6
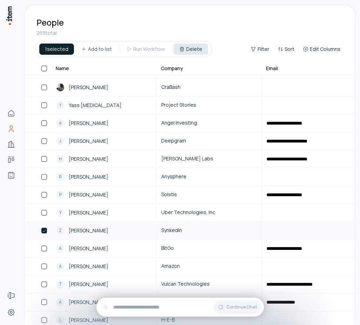
click at [180, 51] on icon at bounding box center [182, 49] width 6 height 6
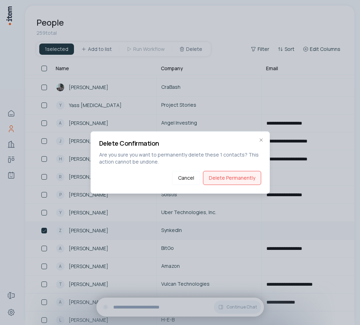
click at [218, 177] on button "Delete Permanently" at bounding box center [232, 178] width 58 height 14
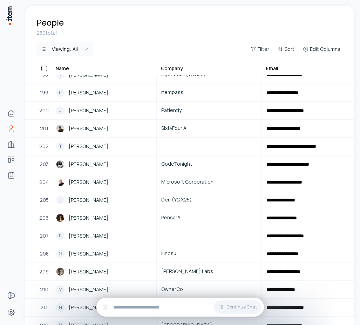
scroll to position [3533, 0]
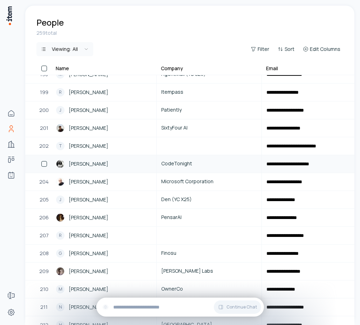
click at [118, 164] on div "[PERSON_NAME]" at bounding box center [104, 164] width 96 height 8
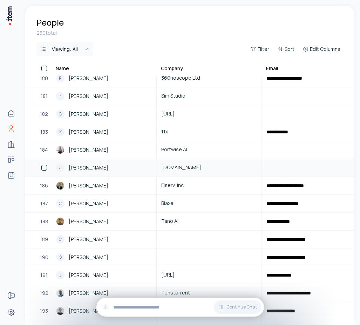
scroll to position [3211, 0]
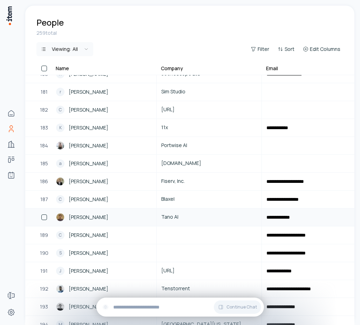
click at [93, 215] on span "[PERSON_NAME]" at bounding box center [89, 217] width 40 height 8
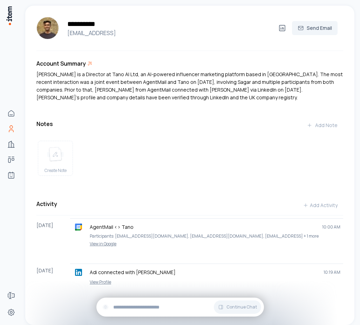
scroll to position [0, 0]
click at [323, 29] on button "Send Email" at bounding box center [315, 28] width 46 height 14
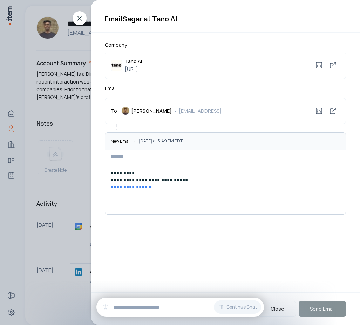
click at [176, 160] on input at bounding box center [225, 156] width 241 height 14
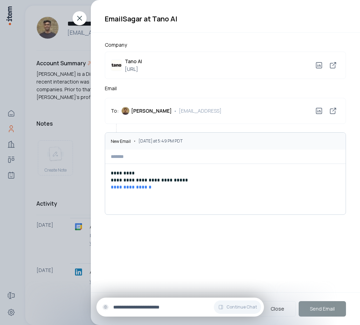
click at [160, 300] on div "Continue Chat" at bounding box center [180, 306] width 168 height 19
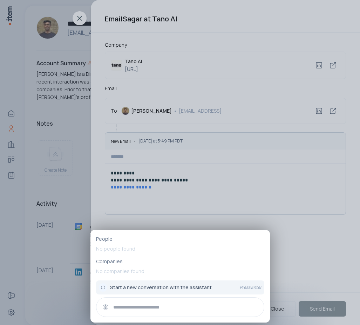
click at [160, 299] on div at bounding box center [180, 307] width 168 height 20
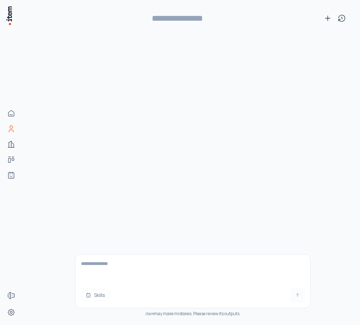
click at [155, 269] on textarea at bounding box center [192, 268] width 235 height 28
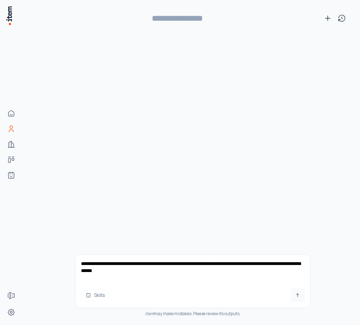
type textarea "**********"
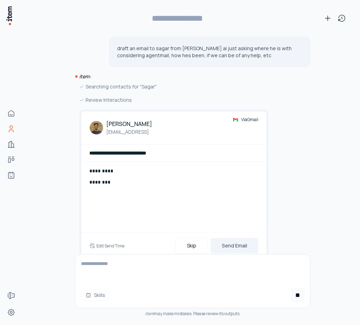
scroll to position [18, 0]
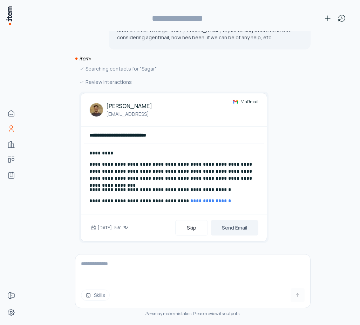
type input "**********"
click at [231, 224] on button "Send Email" at bounding box center [235, 227] width 48 height 15
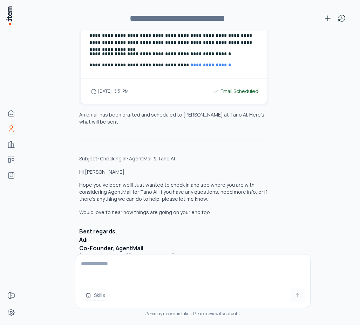
scroll to position [184, 0]
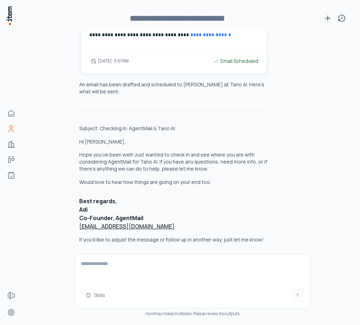
click at [134, 268] on textarea at bounding box center [192, 268] width 235 height 28
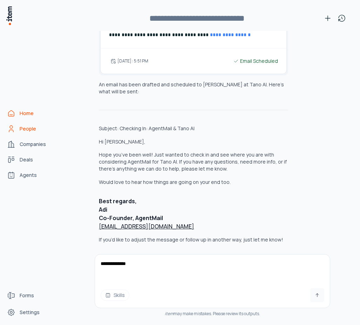
type textarea "**********"
click at [12, 116] on icon "Home" at bounding box center [11, 113] width 8 height 8
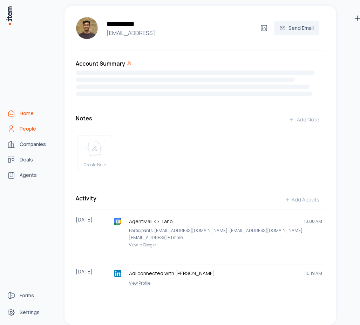
scroll to position [2214, 0]
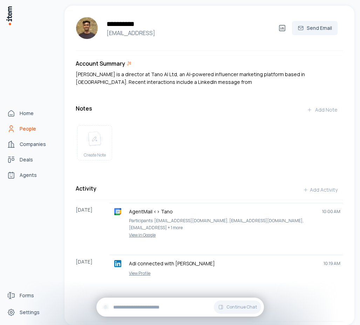
click at [10, 10] on img at bounding box center [9, 16] width 7 height 20
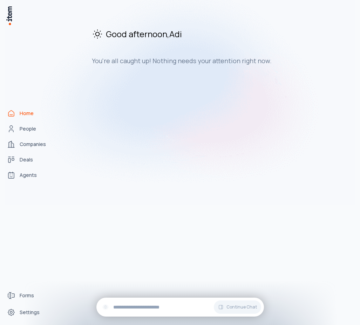
click at [10, 10] on img at bounding box center [180, 91] width 351 height 227
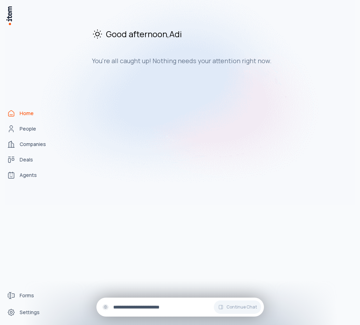
click at [153, 300] on div "Continue Chat" at bounding box center [180, 306] width 168 height 19
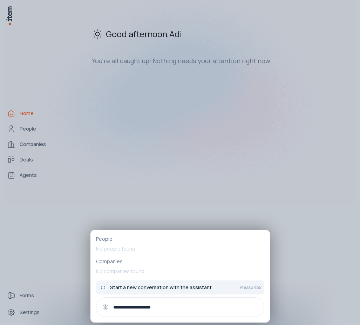
type input "**********"
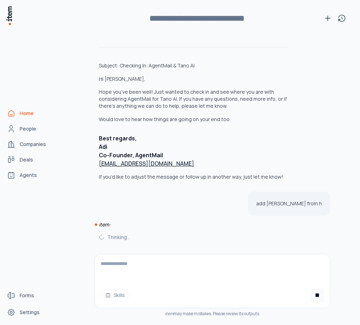
scroll to position [247, 0]
click at [121, 260] on textarea at bounding box center [212, 268] width 235 height 28
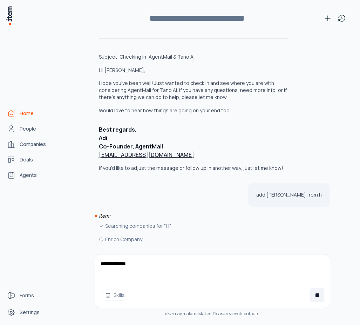
type textarea "**********"
click at [321, 294] on button at bounding box center [317, 295] width 14 height 14
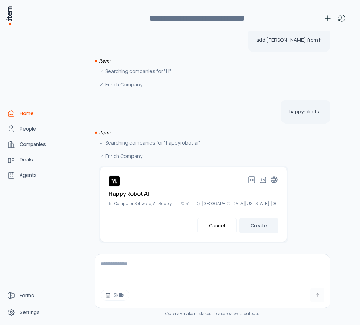
scroll to position [410, 0]
click at [262, 227] on button "Create" at bounding box center [259, 225] width 39 height 15
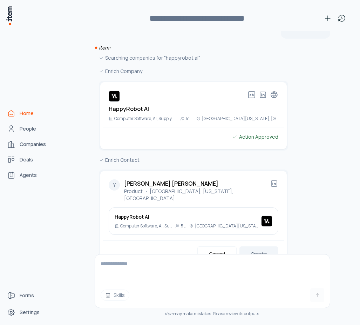
scroll to position [516, 0]
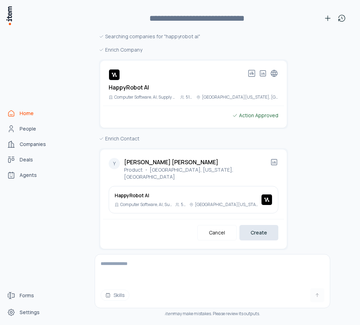
click at [262, 227] on button "Create" at bounding box center [259, 232] width 39 height 15
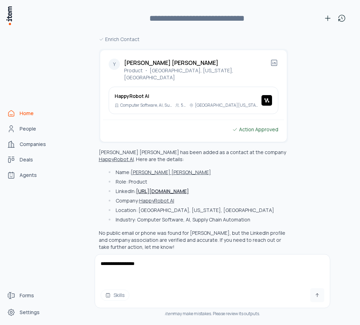
scroll to position [616, 0]
click at [166, 264] on textarea "**********" at bounding box center [212, 268] width 235 height 28
click at [270, 263] on textarea "**********" at bounding box center [212, 268] width 235 height 28
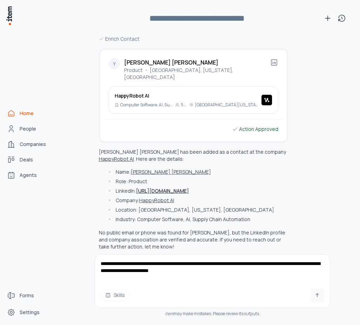
type textarea "**********"
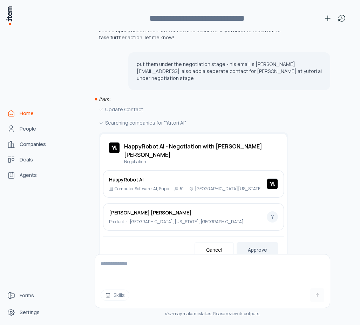
scroll to position [827, 0]
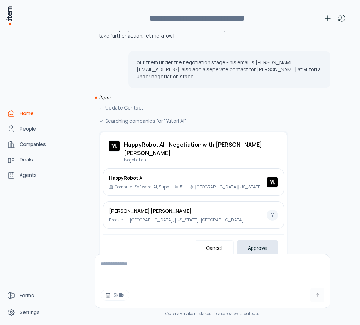
click at [256, 240] on button "Approve" at bounding box center [258, 247] width 42 height 15
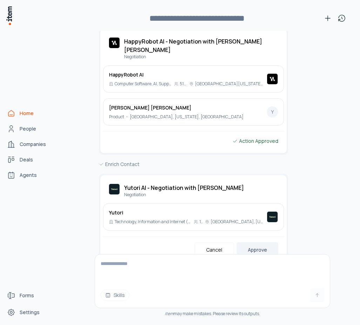
scroll to position [931, 0]
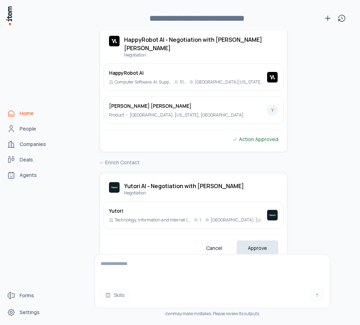
click at [260, 240] on button "Approve" at bounding box center [258, 247] width 42 height 15
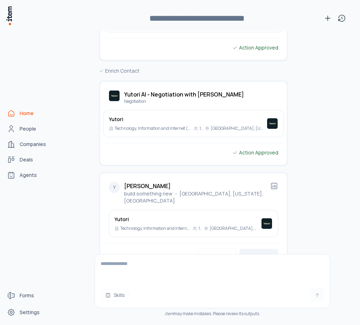
scroll to position [1024, 0]
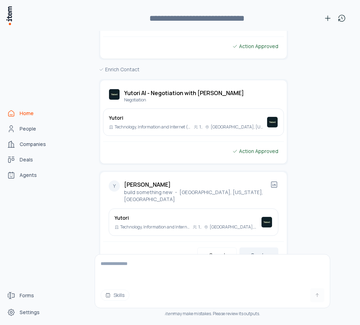
click at [260, 247] on button "Create" at bounding box center [259, 254] width 39 height 15
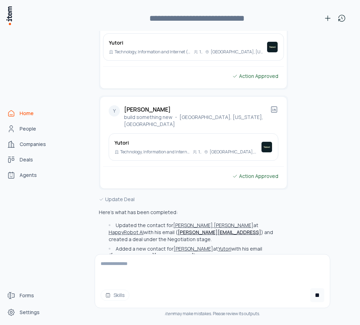
scroll to position [1106, 0]
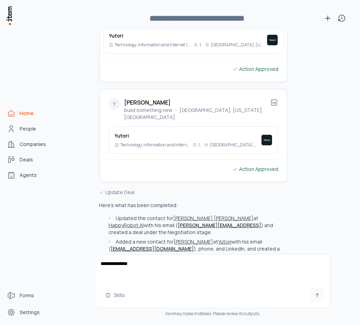
paste textarea "**********"
type textarea "**********"
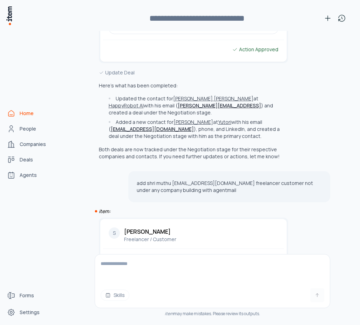
scroll to position [1226, 0]
click at [248, 254] on button "Create" at bounding box center [259, 261] width 39 height 15
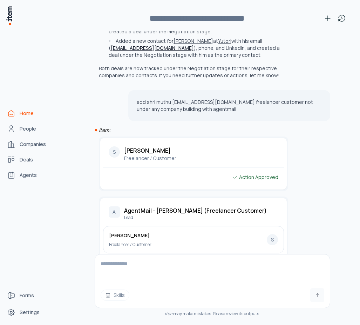
scroll to position [1310, 0]
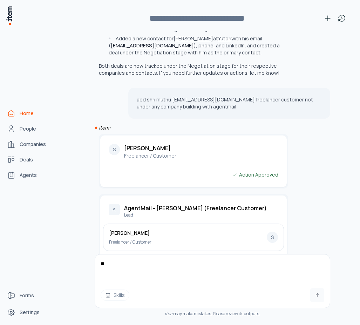
type textarea "*"
type textarea "**********"
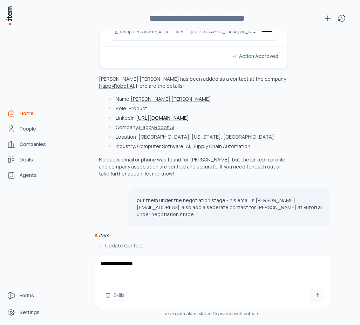
scroll to position [1439, 0]
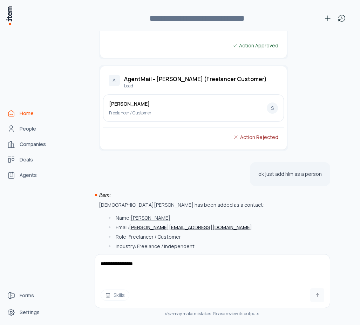
drag, startPoint x: 150, startPoint y: 264, endPoint x: 40, endPoint y: 264, distance: 109.8
click at [40, 264] on div "**********" at bounding box center [180, 162] width 360 height 325
type textarea "**********"
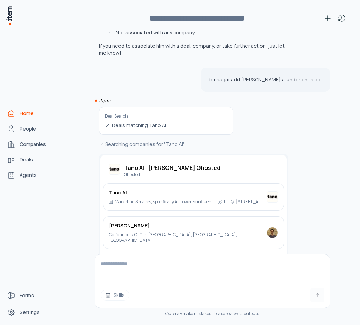
scroll to position [1662, 0]
click at [253, 260] on button "Approve" at bounding box center [258, 267] width 42 height 15
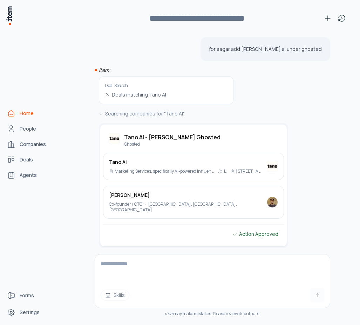
scroll to position [1722, 0]
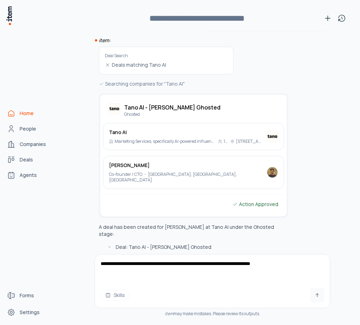
type textarea "**********"
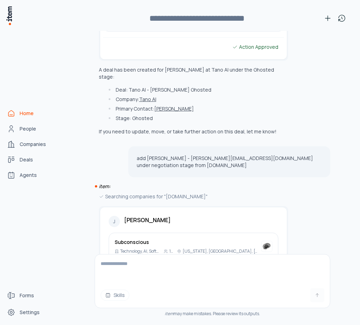
scroll to position [1884, 0]
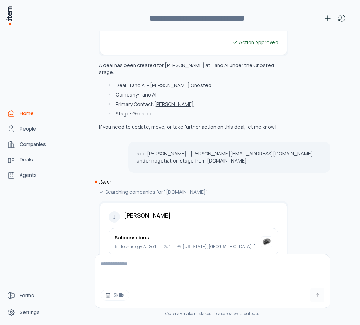
click at [254, 267] on button "Create" at bounding box center [259, 274] width 39 height 15
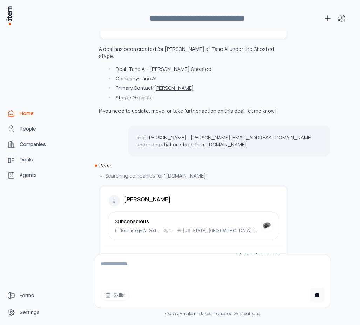
click at [260, 212] on div "Subconscious Technology, AI, Software startups 11-50 [US_STATE], [GEOGRAPHIC_DA…" at bounding box center [194, 225] width 170 height 27
click at [271, 220] on img at bounding box center [266, 225] width 11 height 11
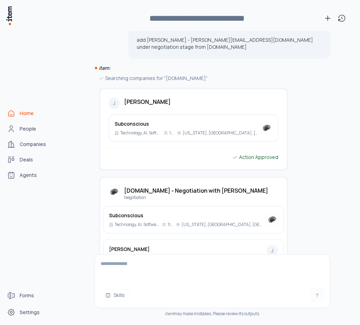
scroll to position [2004, 0]
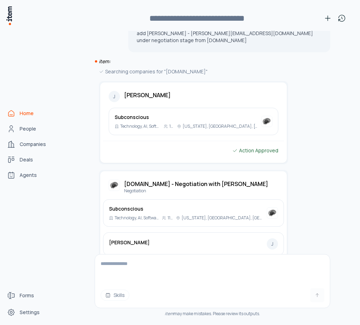
click at [248, 267] on button "Approve" at bounding box center [258, 274] width 42 height 15
